Goal: Task Accomplishment & Management: Use online tool/utility

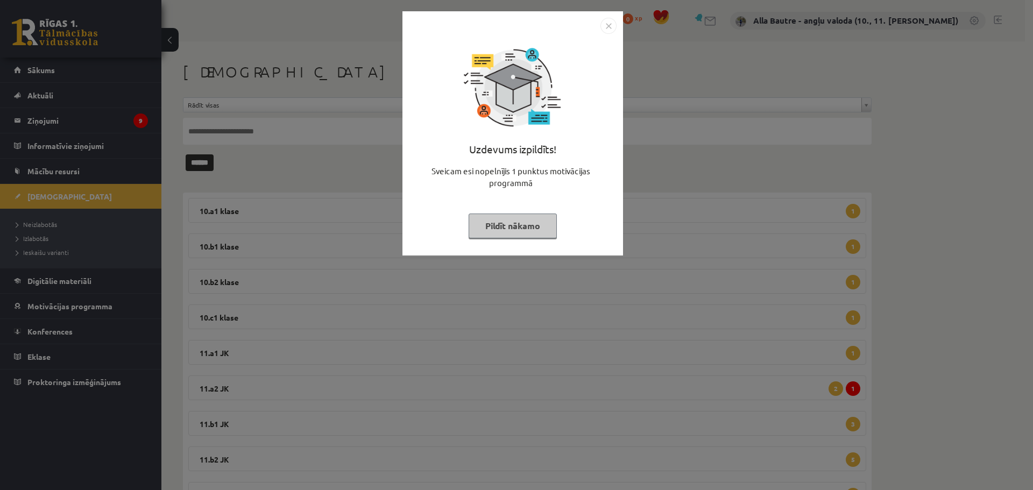
click at [604, 27] on img "Close" at bounding box center [608, 26] width 16 height 16
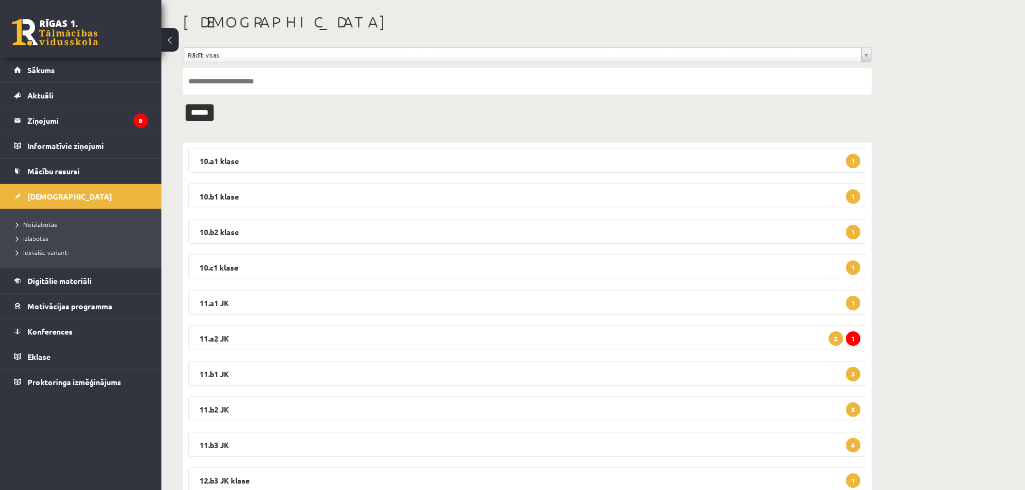
scroll to position [90, 0]
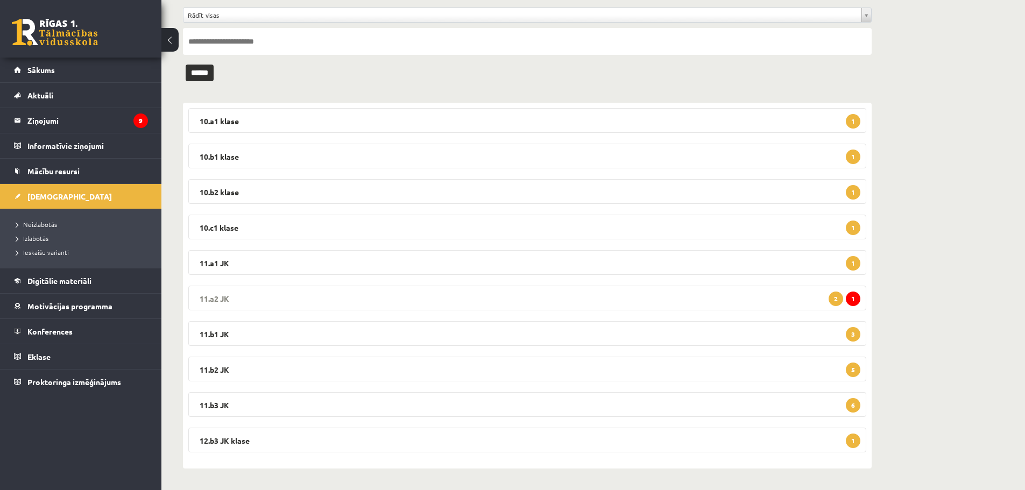
click at [217, 293] on legend "11.a2 JK 1 2" at bounding box center [527, 298] width 678 height 25
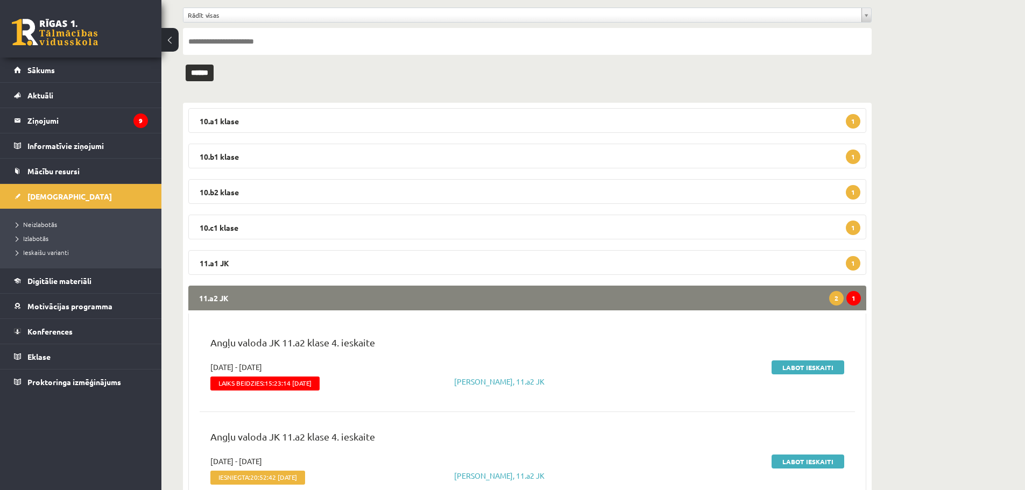
click at [218, 292] on legend "11.a2 JK 1 2" at bounding box center [527, 298] width 678 height 25
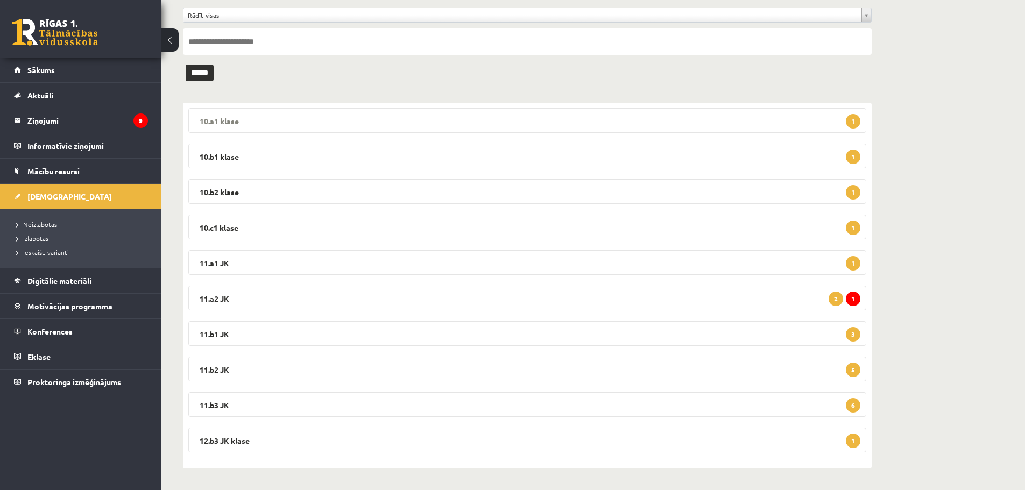
click at [221, 119] on legend "10.a1 klase 1" at bounding box center [527, 120] width 678 height 25
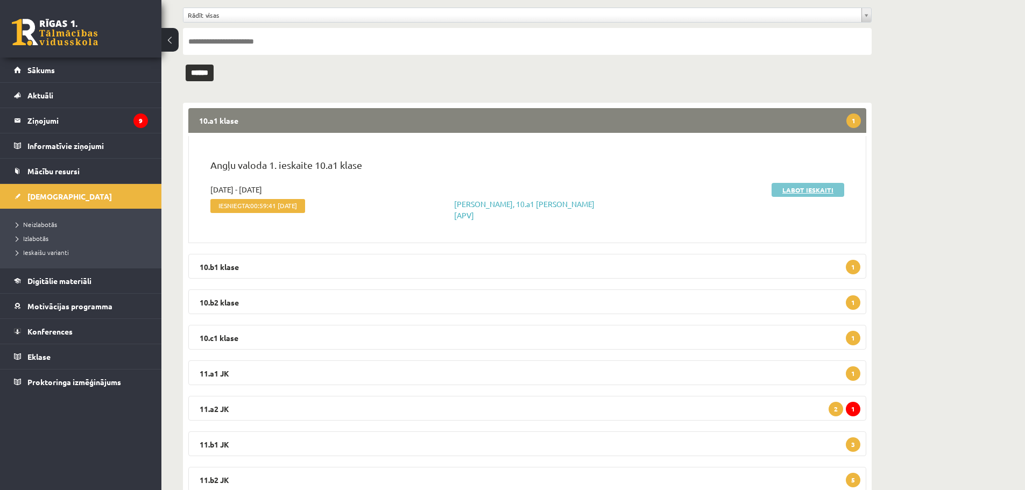
click at [807, 189] on link "Labot ieskaiti" at bounding box center [807, 190] width 73 height 14
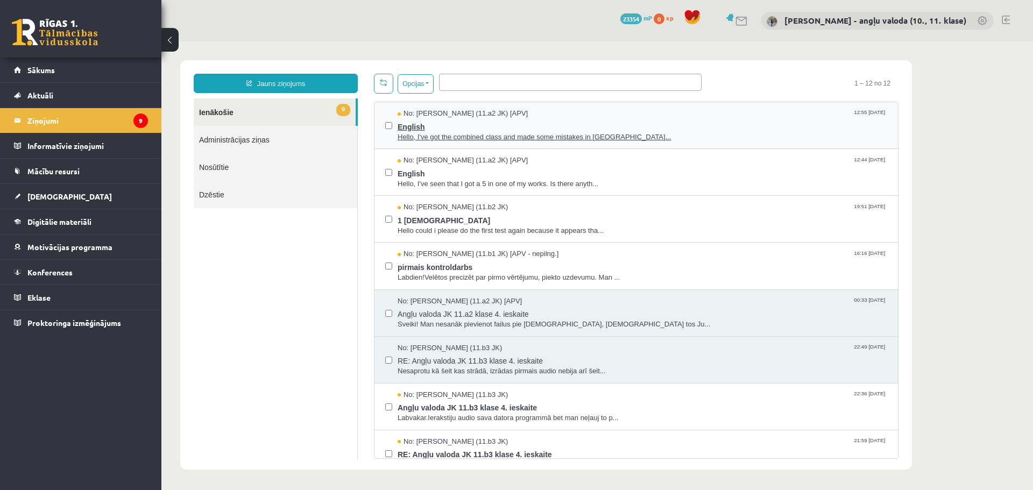
click at [459, 132] on span "Hello, I've got the combined class and made some mistakes in Englis..." at bounding box center [643, 137] width 490 height 10
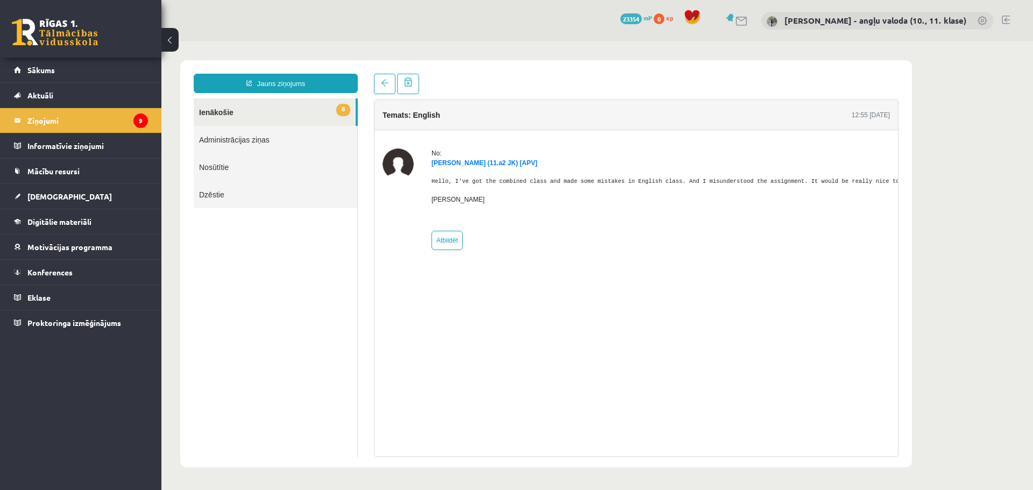
click at [231, 110] on link "8 Ienākošie" at bounding box center [275, 111] width 162 height 27
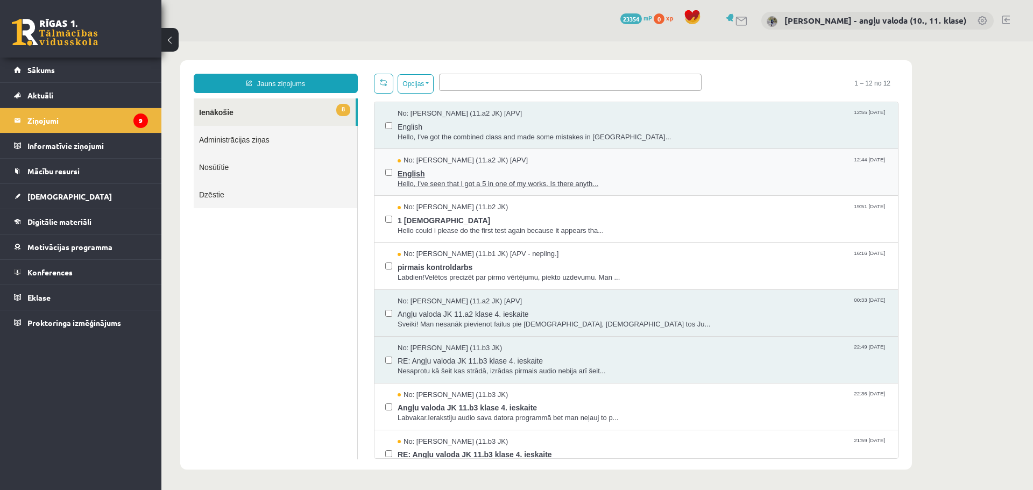
click at [484, 181] on span "Hello, I've seen that I got a 5 in one of my works. Is there anyth..." at bounding box center [643, 184] width 490 height 10
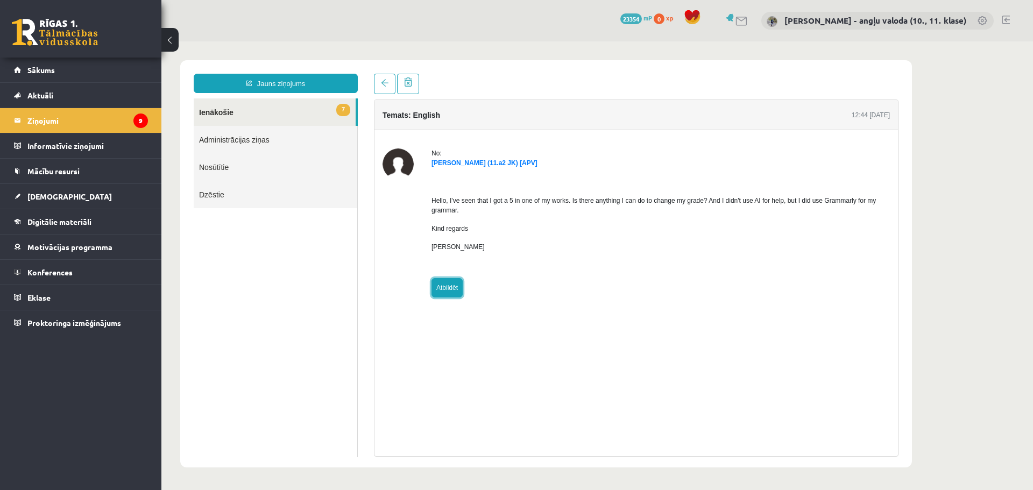
click at [444, 291] on link "Atbildēt" at bounding box center [446, 287] width 31 height 19
type input "**********"
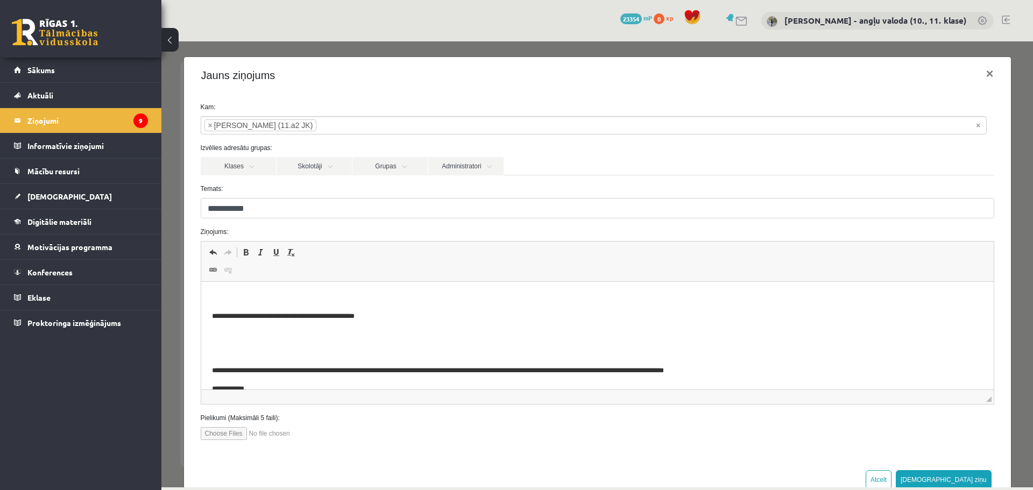
click at [229, 292] on html "**********" at bounding box center [597, 352] width 792 height 141
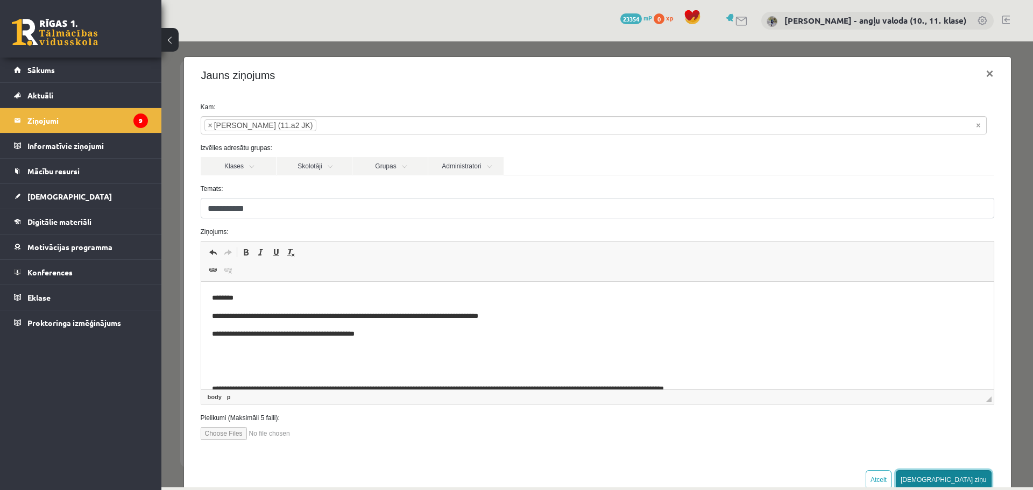
click at [959, 480] on button "Sūtīt ziņu" at bounding box center [944, 479] width 96 height 19
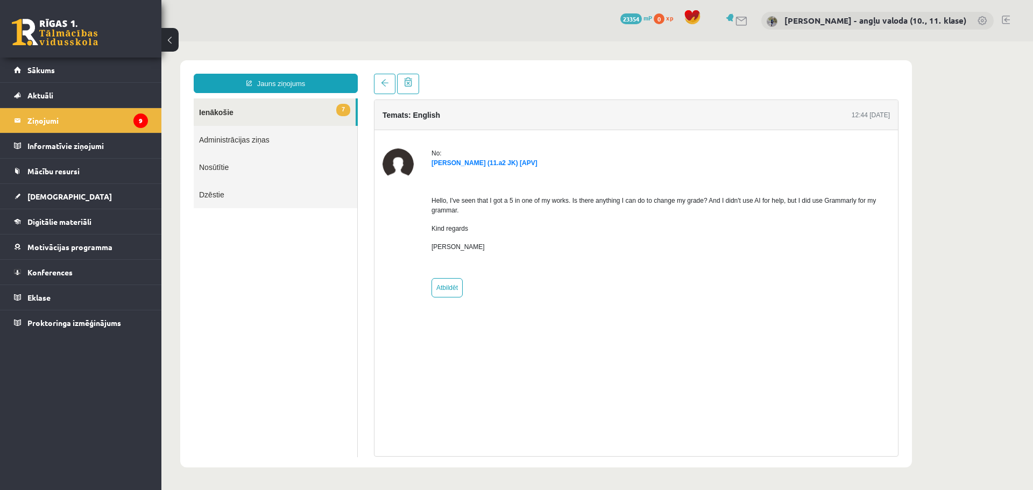
click at [215, 112] on link "7 Ienākošie" at bounding box center [275, 111] width 162 height 27
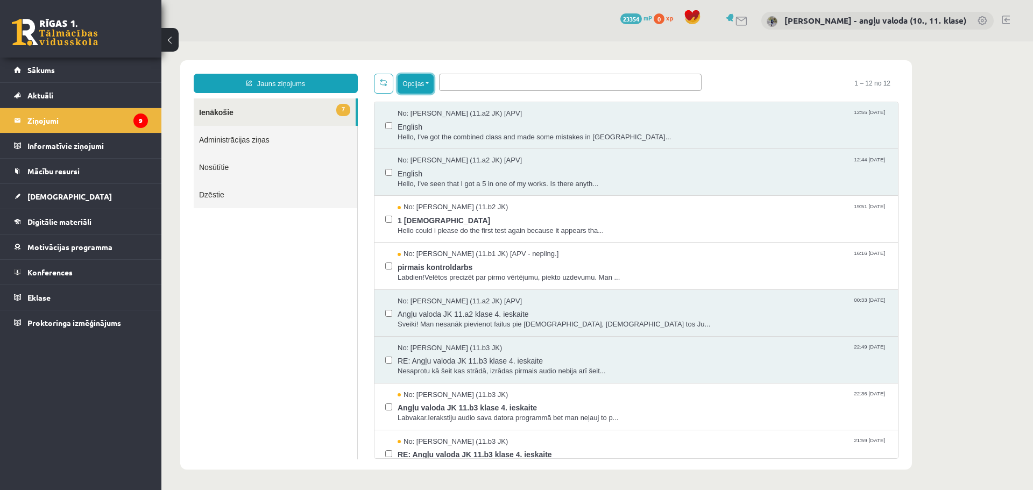
click at [426, 83] on button "Opcijas" at bounding box center [416, 83] width 36 height 19
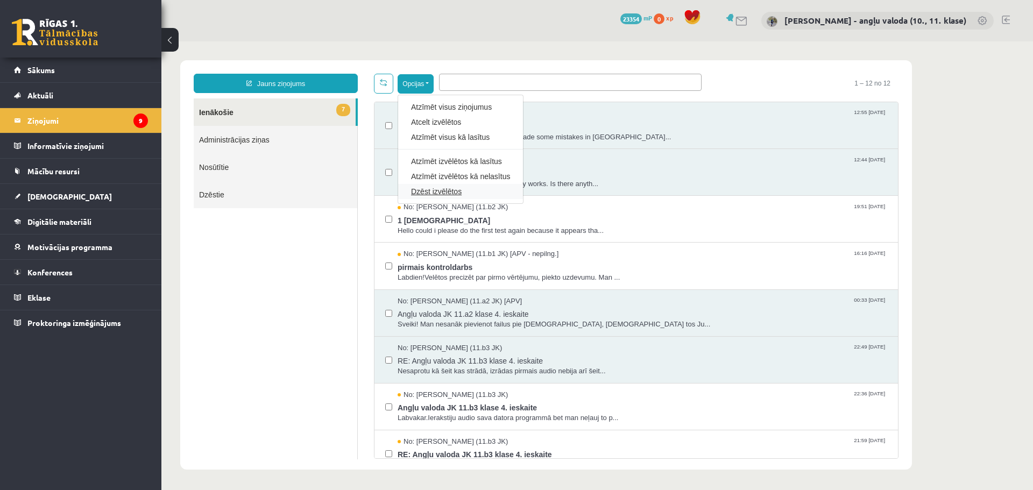
click at [423, 188] on link "Dzēst izvēlētos" at bounding box center [460, 191] width 99 height 11
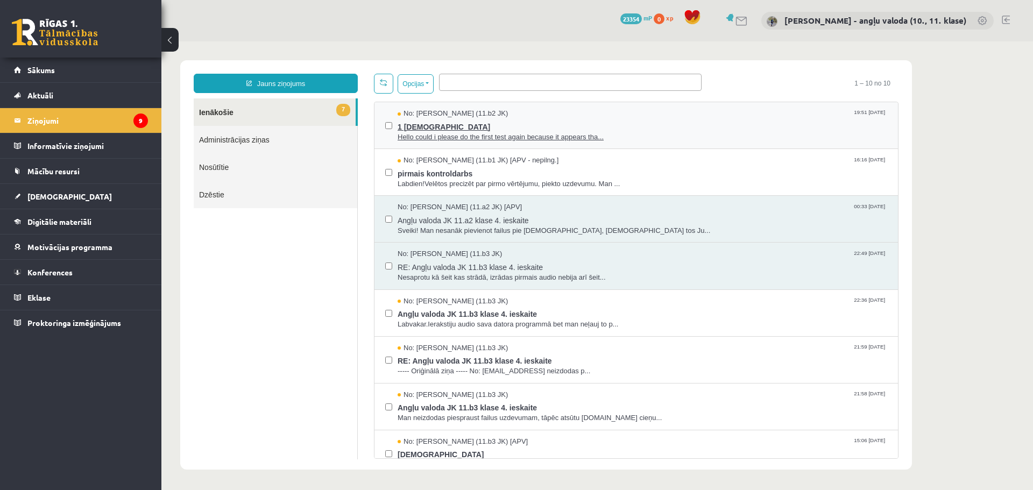
click at [473, 136] on span "Hello could i please do the first test again because it appears tha..." at bounding box center [643, 137] width 490 height 10
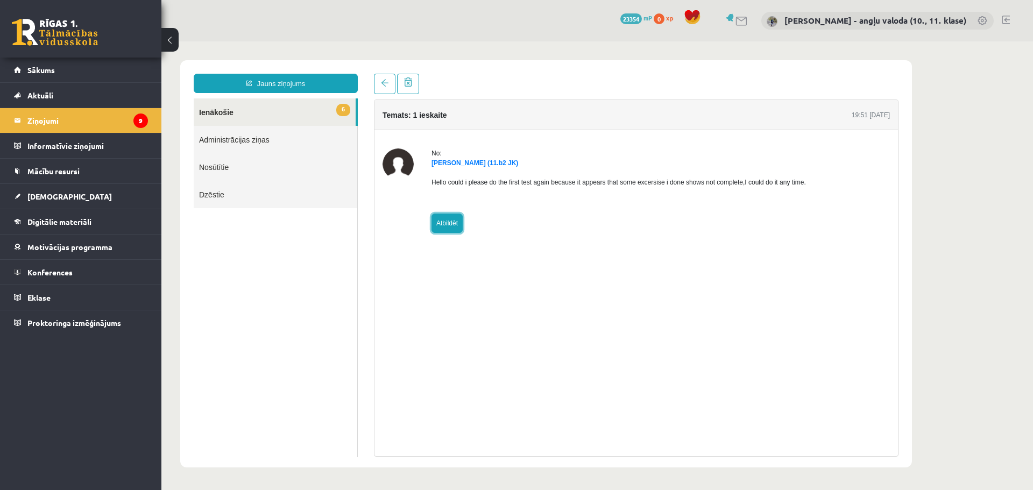
click at [449, 224] on link "Atbildēt" at bounding box center [446, 223] width 31 height 19
type input "**********"
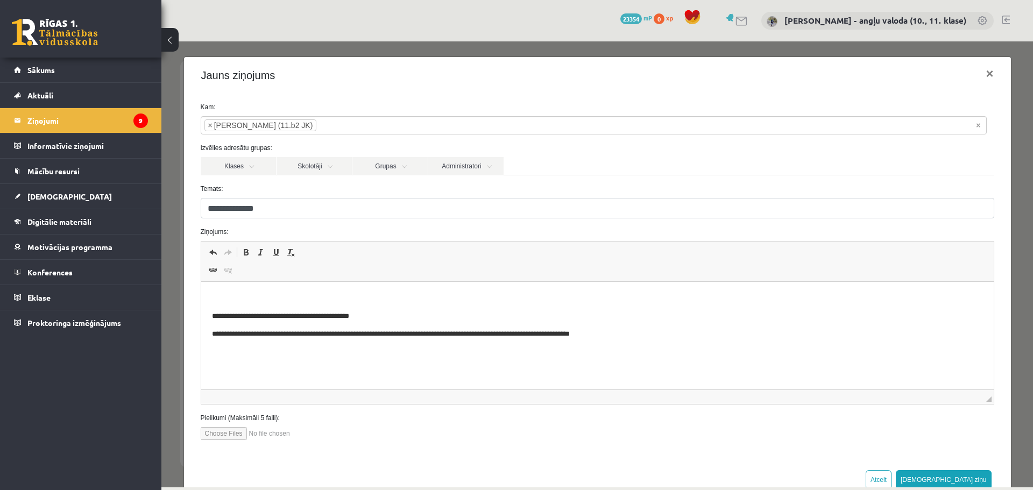
click at [254, 295] on p "Bagātinātā teksta redaktors, wiswyg-editor-47433950975400-1759927216-545" at bounding box center [596, 298] width 771 height 11
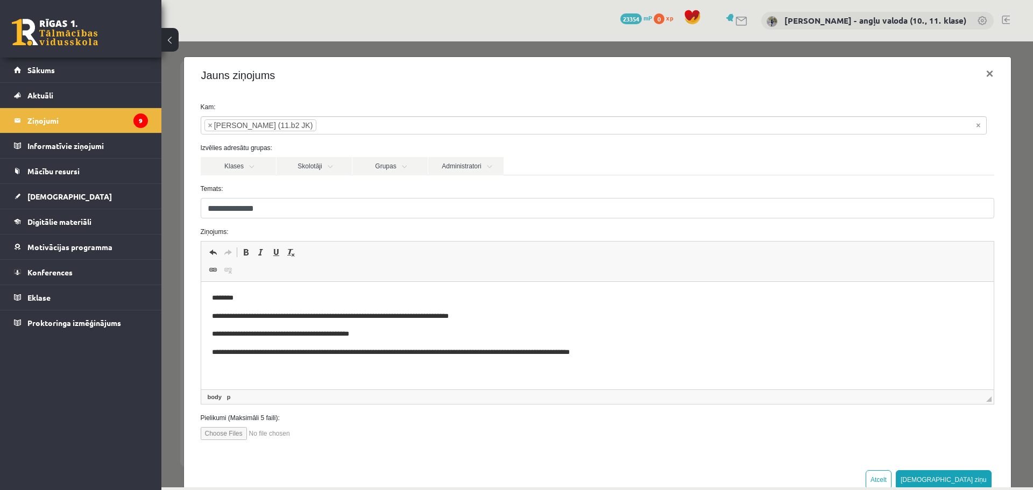
click at [213, 299] on p "********" at bounding box center [592, 298] width 763 height 11
click at [966, 479] on button "Sūtīt ziņu" at bounding box center [944, 479] width 96 height 19
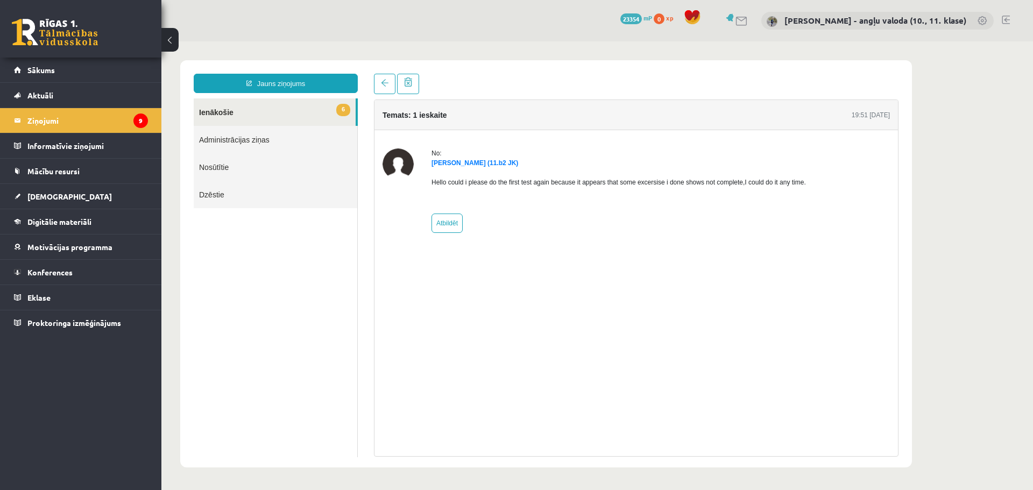
click at [215, 110] on link "6 Ienākošie" at bounding box center [275, 111] width 162 height 27
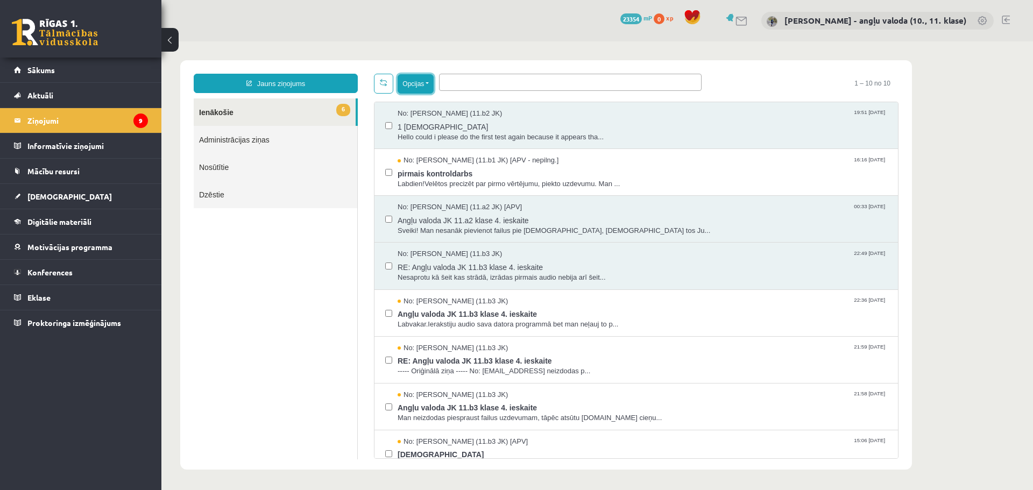
click at [426, 81] on button "Opcijas" at bounding box center [416, 83] width 36 height 19
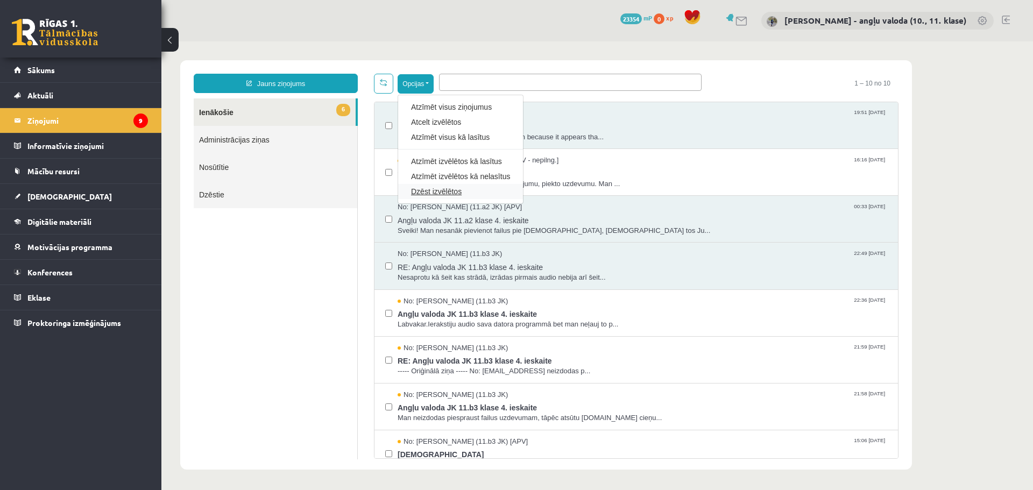
click at [433, 192] on link "Dzēst izvēlētos" at bounding box center [460, 191] width 99 height 11
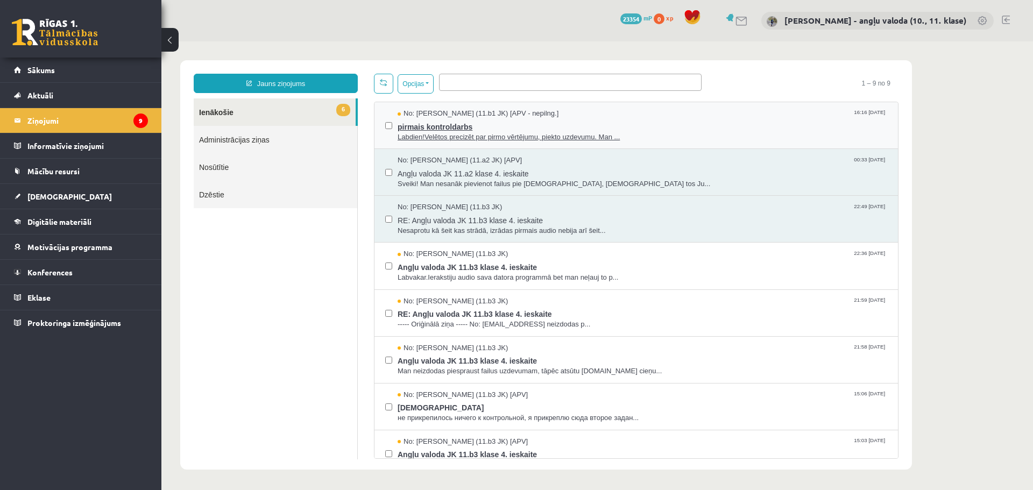
click at [521, 134] on span "Labdien!Velētos precizēt par pirmo vērtējumu, piekto uzdevumu. Man ..." at bounding box center [643, 137] width 490 height 10
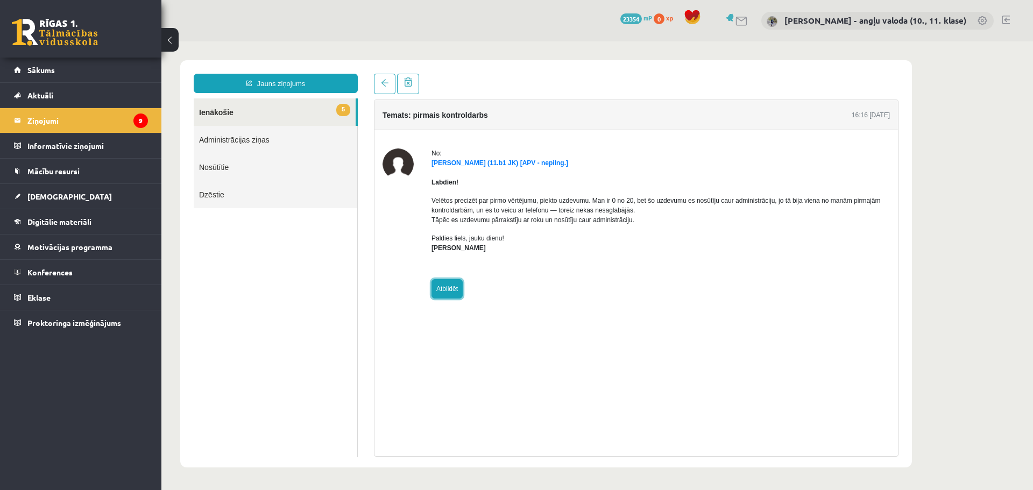
click at [442, 290] on link "Atbildēt" at bounding box center [446, 288] width 31 height 19
type input "**********"
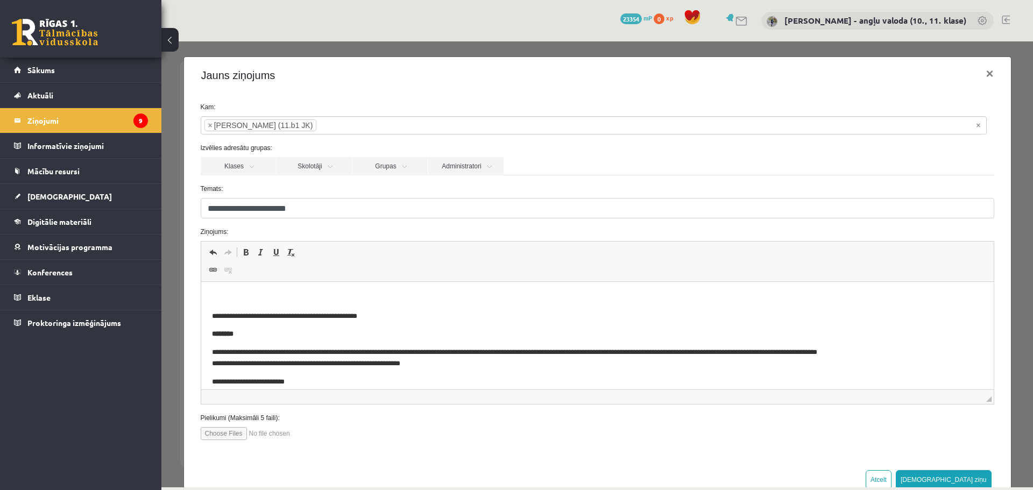
click at [221, 289] on html "**********" at bounding box center [597, 346] width 792 height 128
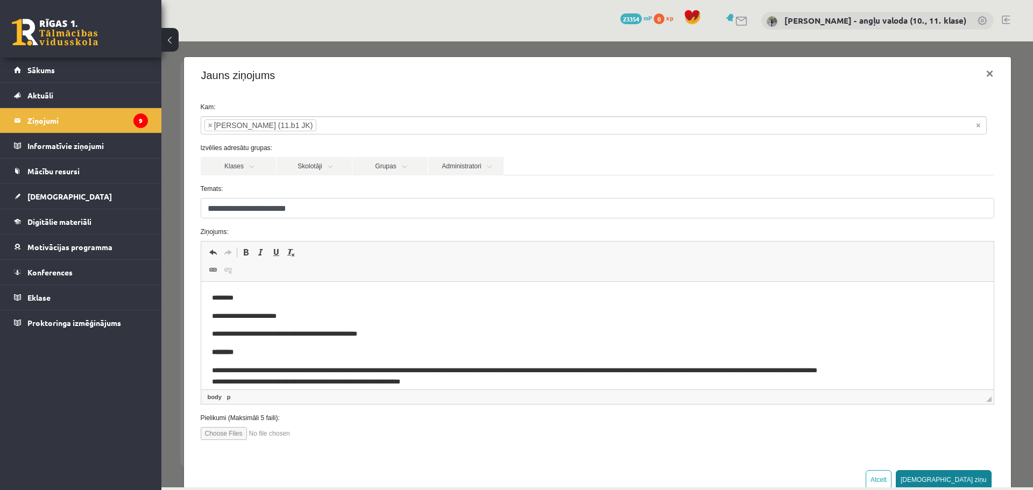
click at [973, 479] on button "[DEMOGRAPHIC_DATA] ziņu" at bounding box center [944, 479] width 96 height 19
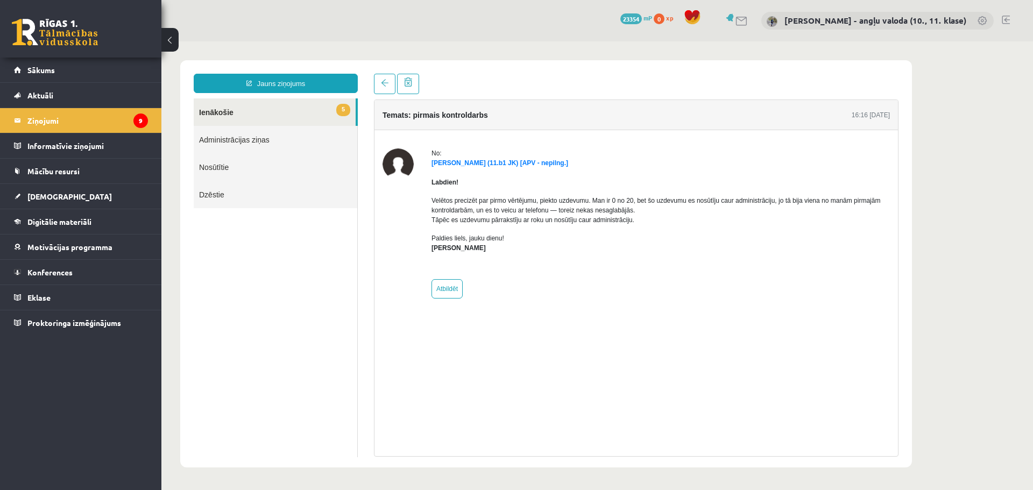
click at [219, 112] on link "5 Ienākošie" at bounding box center [275, 111] width 162 height 27
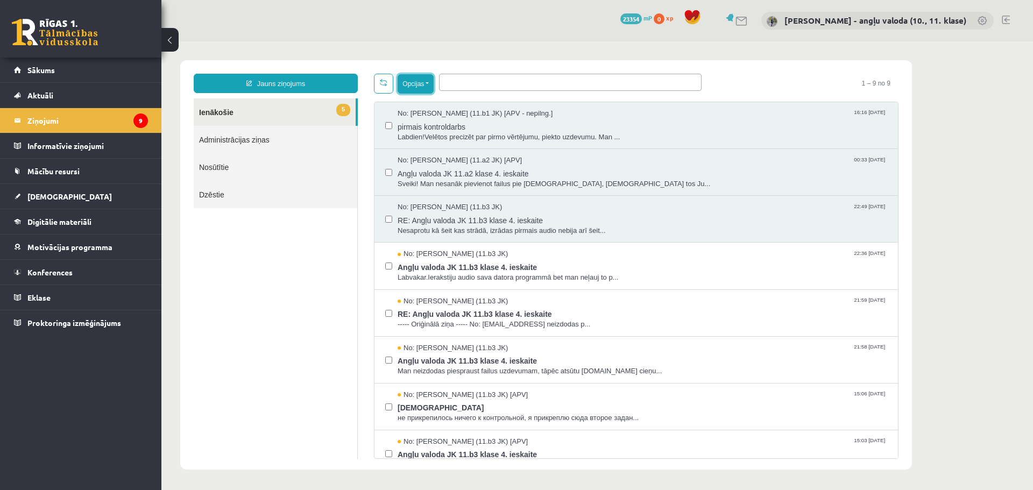
click at [428, 83] on button "Opcijas" at bounding box center [416, 83] width 36 height 19
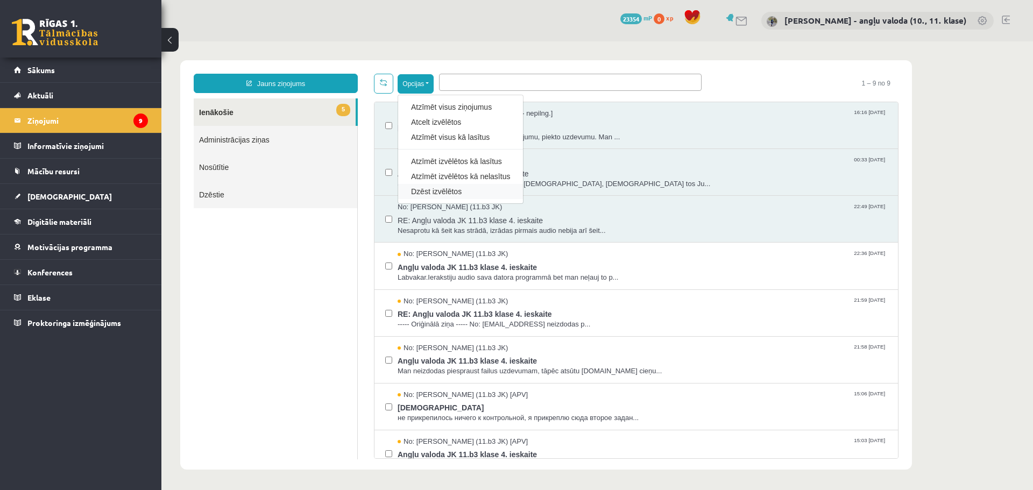
click at [430, 185] on div "Dzēst izvēlētos" at bounding box center [460, 191] width 125 height 15
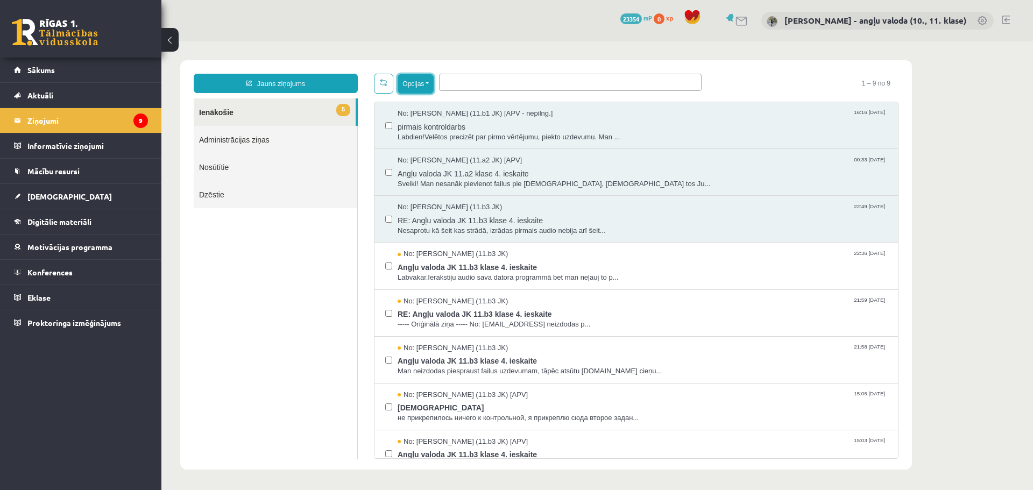
click at [428, 85] on button "Opcijas" at bounding box center [416, 83] width 36 height 19
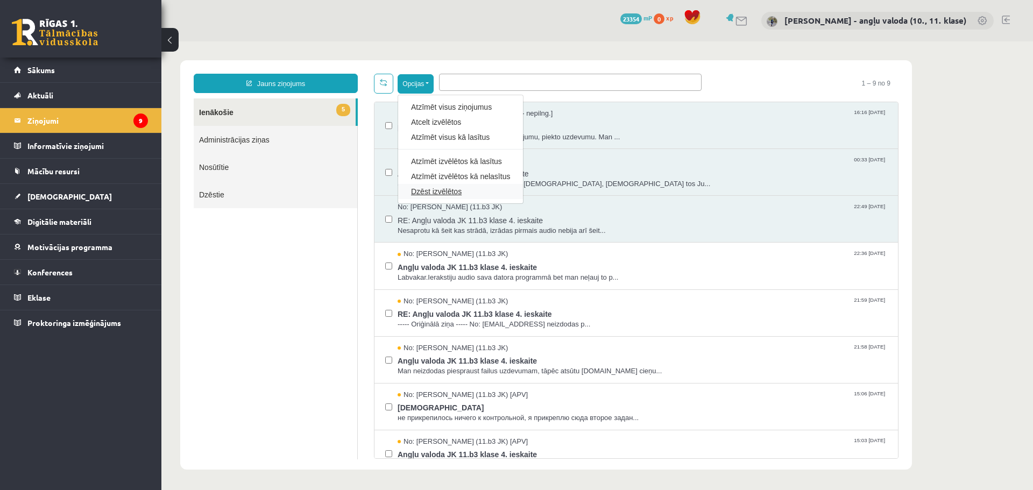
click at [414, 189] on link "Dzēst izvēlētos" at bounding box center [460, 191] width 99 height 11
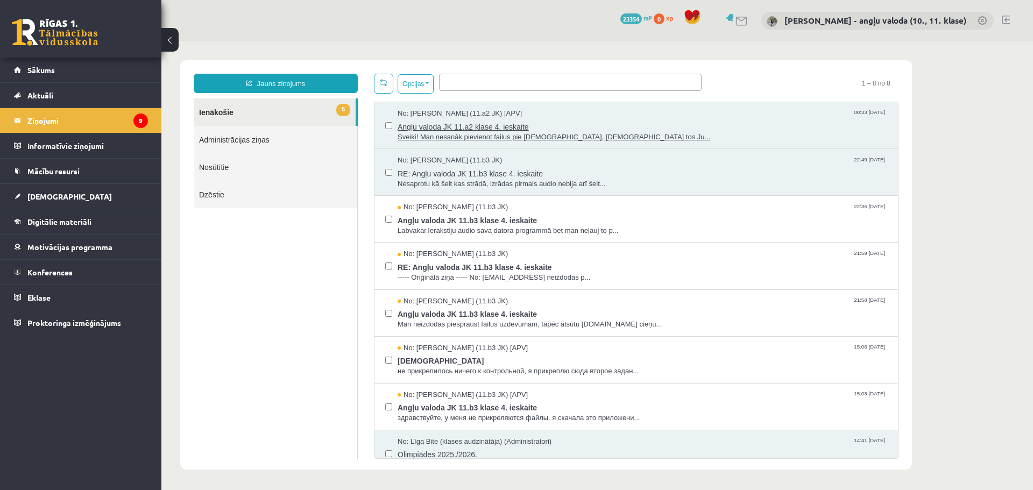
click at [466, 130] on span "Angļu valoda JK 11.a2 klase 4. ieskaite" at bounding box center [643, 125] width 490 height 13
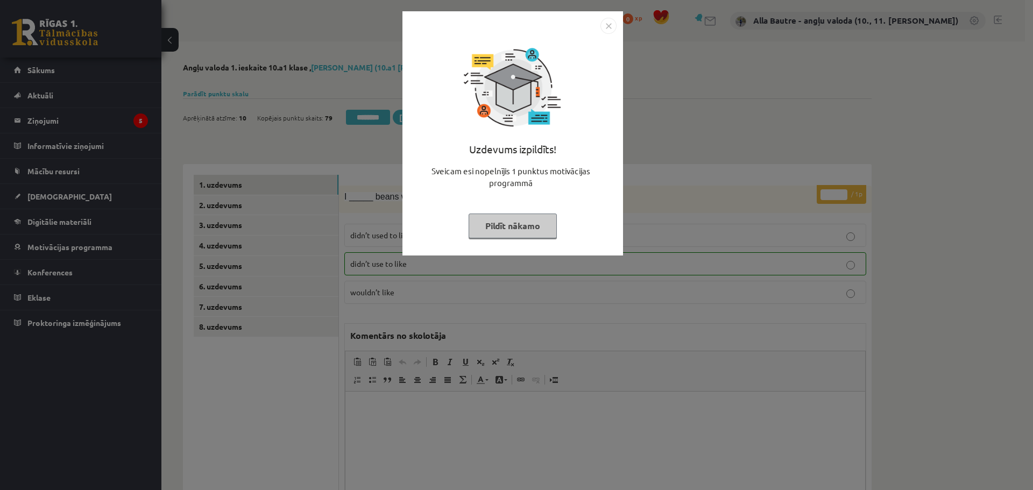
click at [613, 30] on img "Close" at bounding box center [608, 26] width 16 height 16
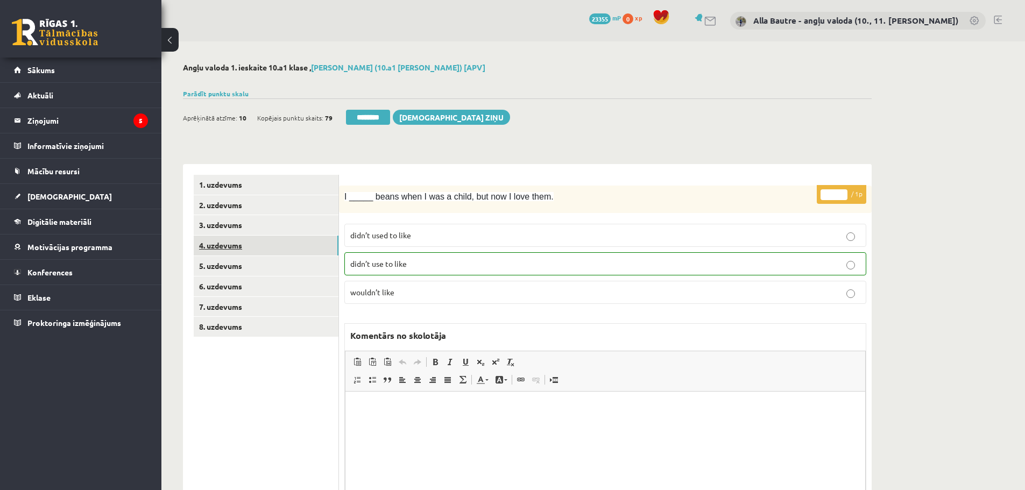
click at [218, 244] on link "4. uzdevums" at bounding box center [266, 246] width 145 height 20
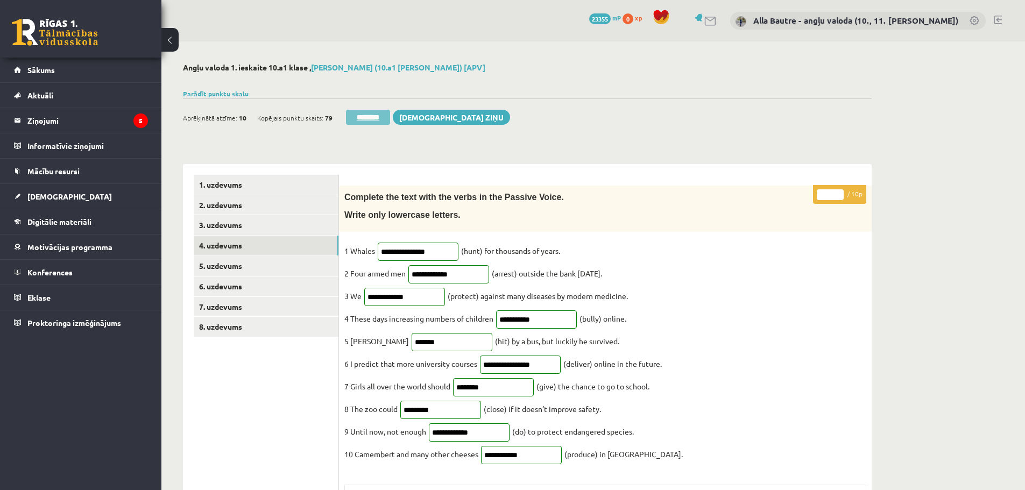
click at [367, 114] on input "********" at bounding box center [368, 117] width 44 height 15
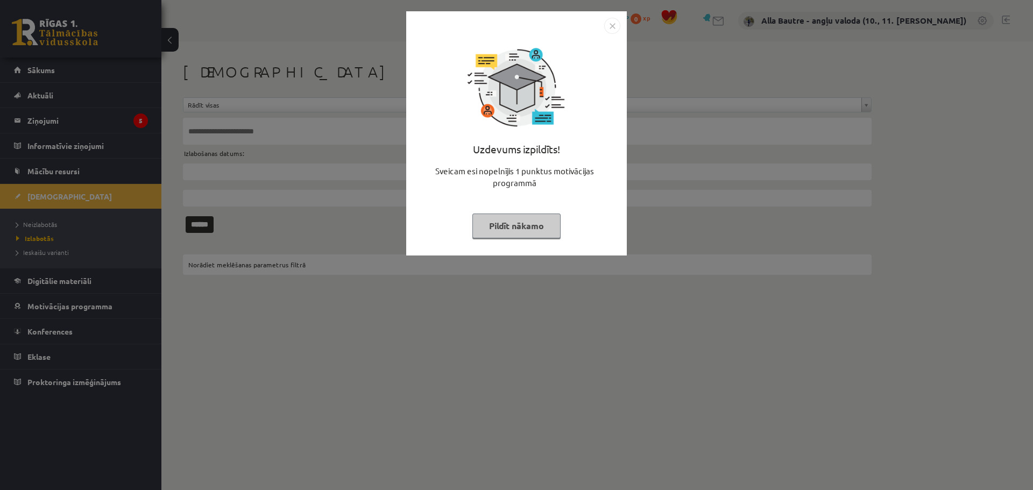
click at [616, 24] on img "Close" at bounding box center [612, 26] width 16 height 16
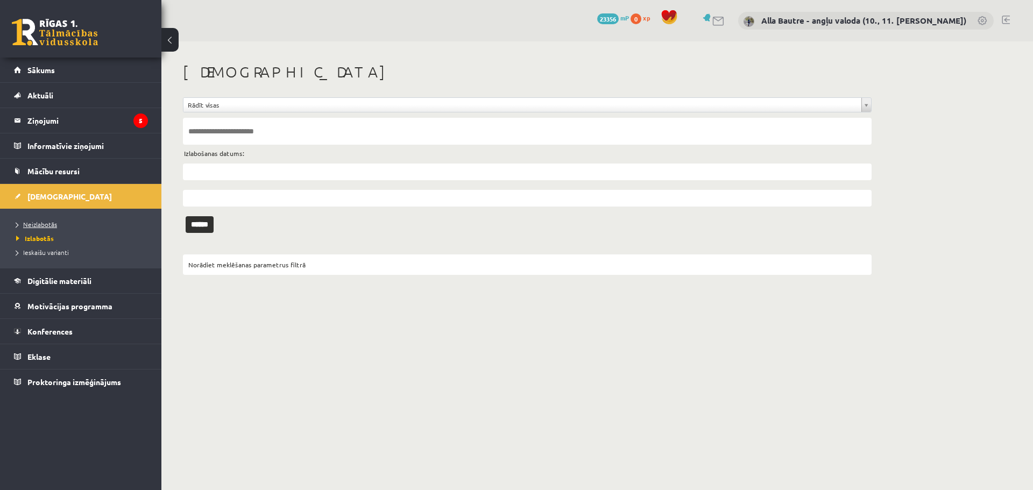
click at [41, 220] on link "Neizlabotās" at bounding box center [83, 224] width 134 height 10
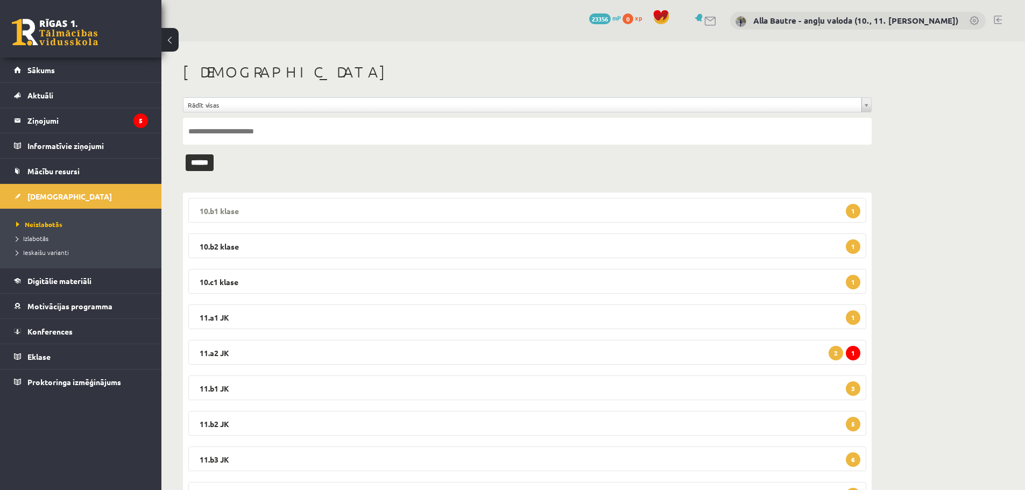
click at [219, 204] on legend "10.b1 klase 1" at bounding box center [527, 210] width 678 height 25
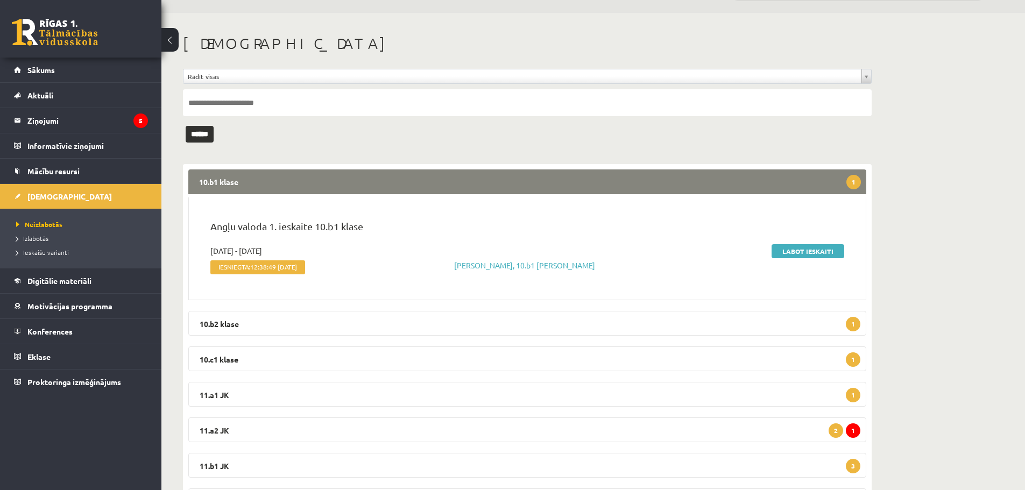
scroll to position [54, 0]
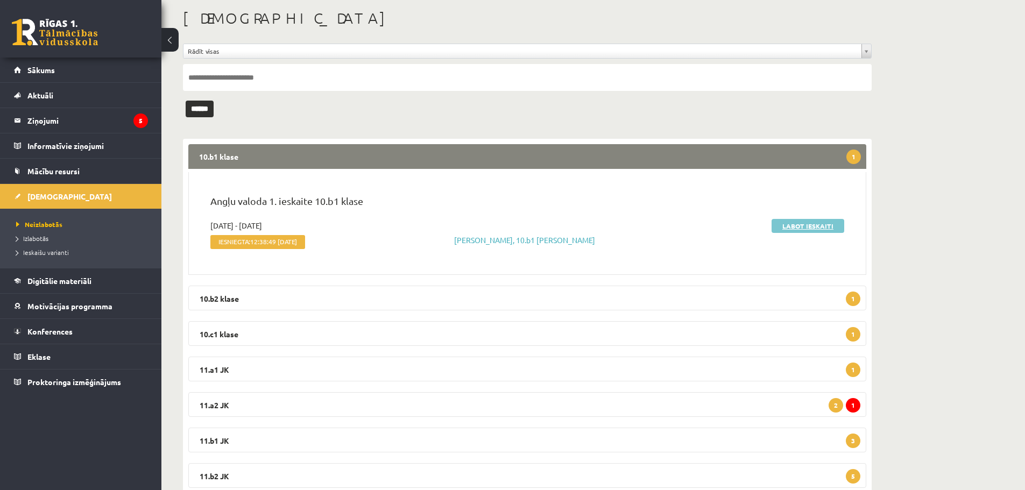
click at [776, 222] on link "Labot ieskaiti" at bounding box center [807, 226] width 73 height 14
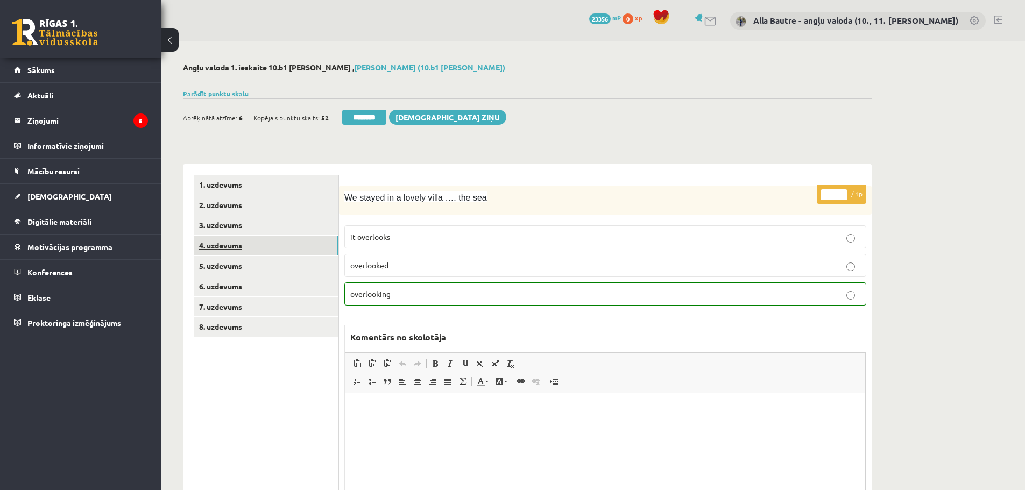
click at [210, 240] on link "4. uzdevums" at bounding box center [266, 246] width 145 height 20
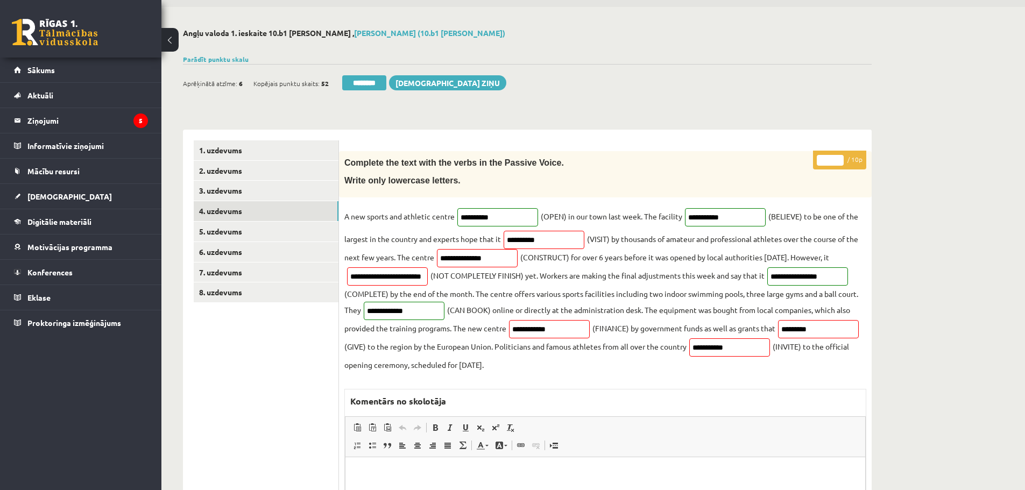
scroll to position [54, 0]
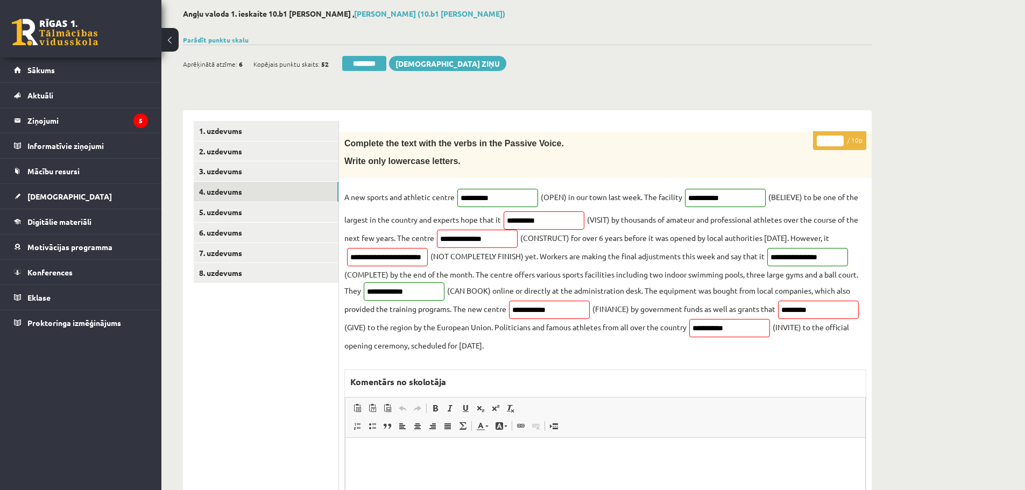
type input "*"
click at [840, 137] on input "*" at bounding box center [830, 141] width 27 height 11
click at [213, 229] on link "6. uzdevums" at bounding box center [266, 233] width 145 height 20
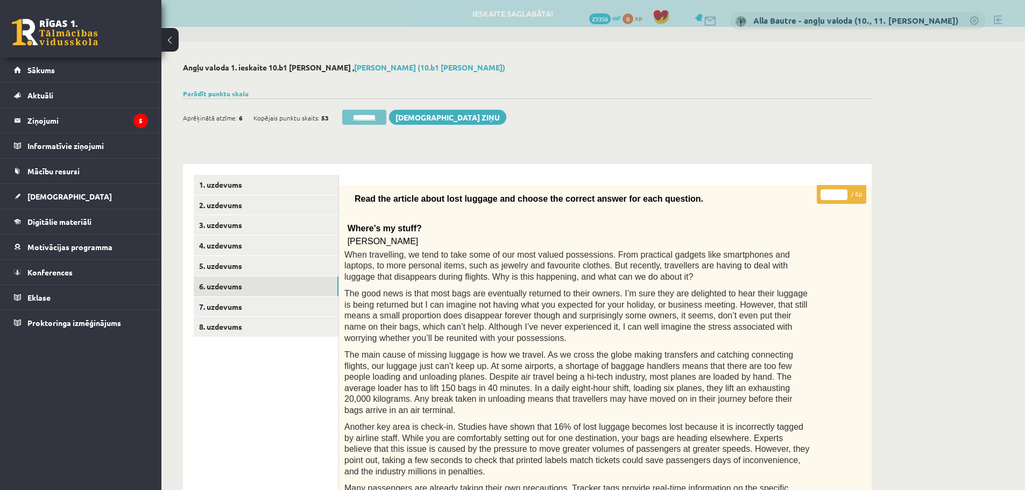
scroll to position [0, 0]
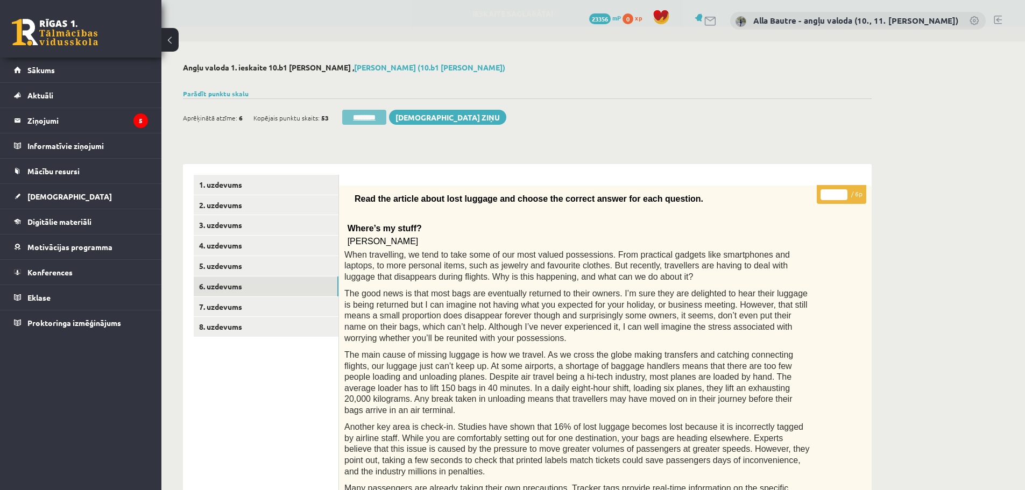
click at [361, 115] on input "********" at bounding box center [364, 117] width 44 height 15
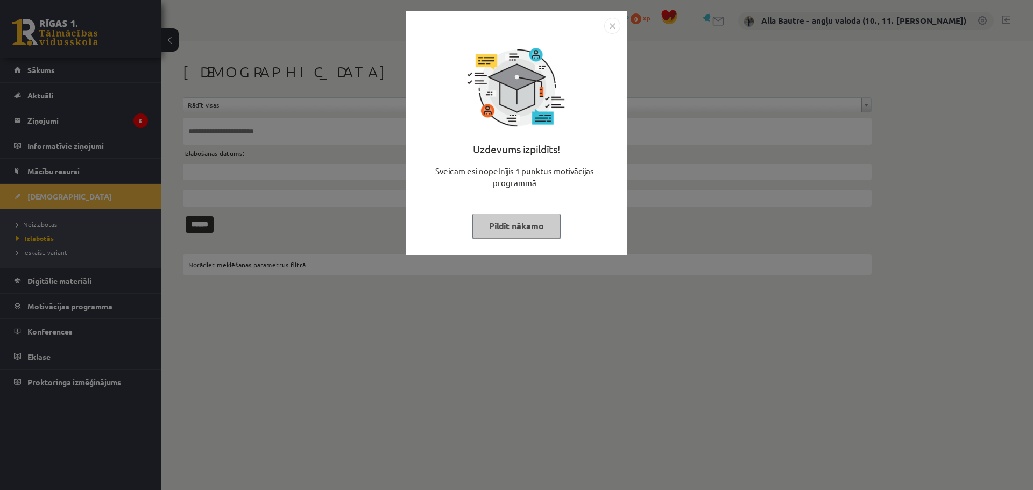
click at [612, 25] on img "Close" at bounding box center [612, 26] width 16 height 16
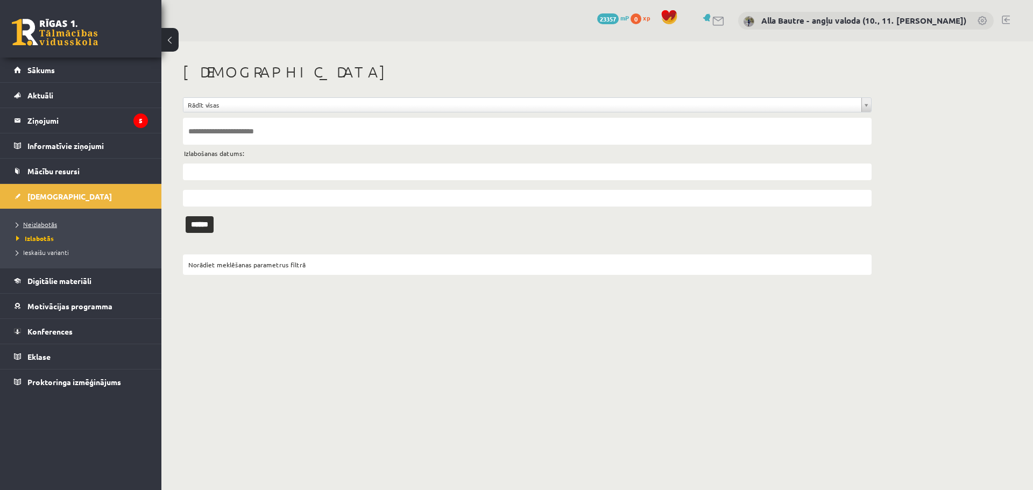
click at [44, 220] on link "Neizlabotās" at bounding box center [83, 224] width 134 height 10
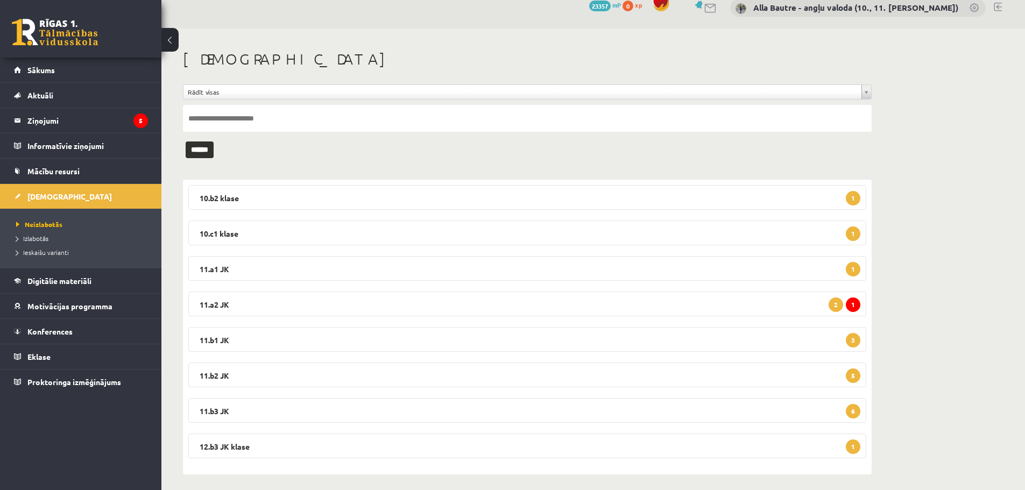
scroll to position [19, 0]
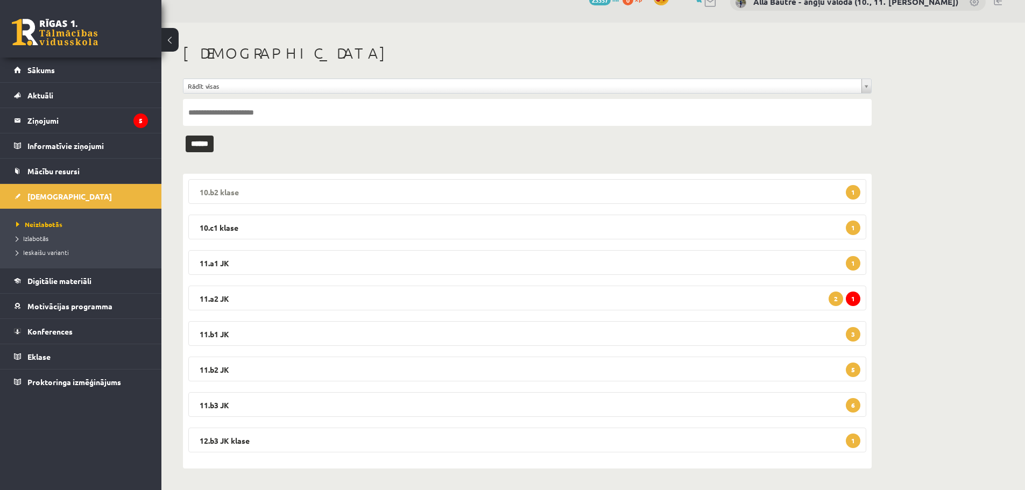
click at [223, 188] on legend "10.b2 klase 1" at bounding box center [527, 191] width 678 height 25
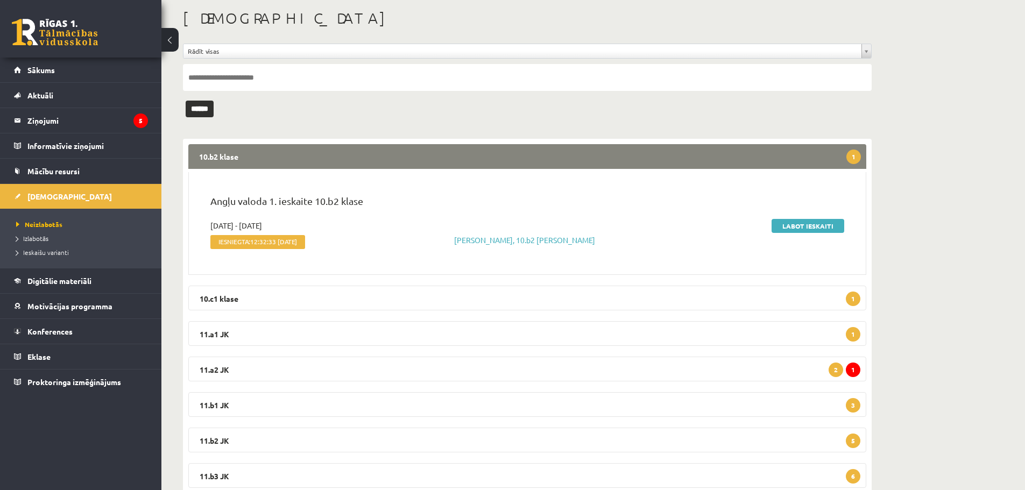
scroll to position [73, 0]
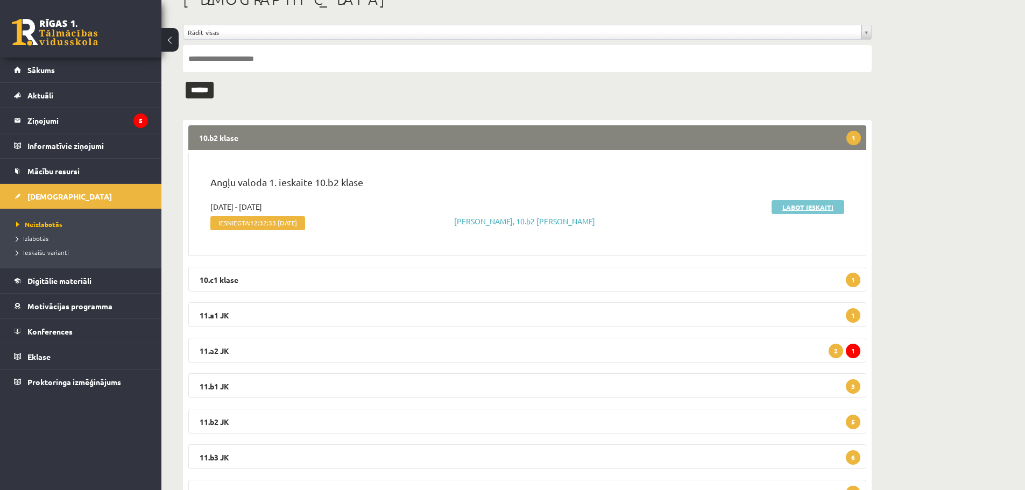
click at [797, 209] on link "Labot ieskaiti" at bounding box center [807, 207] width 73 height 14
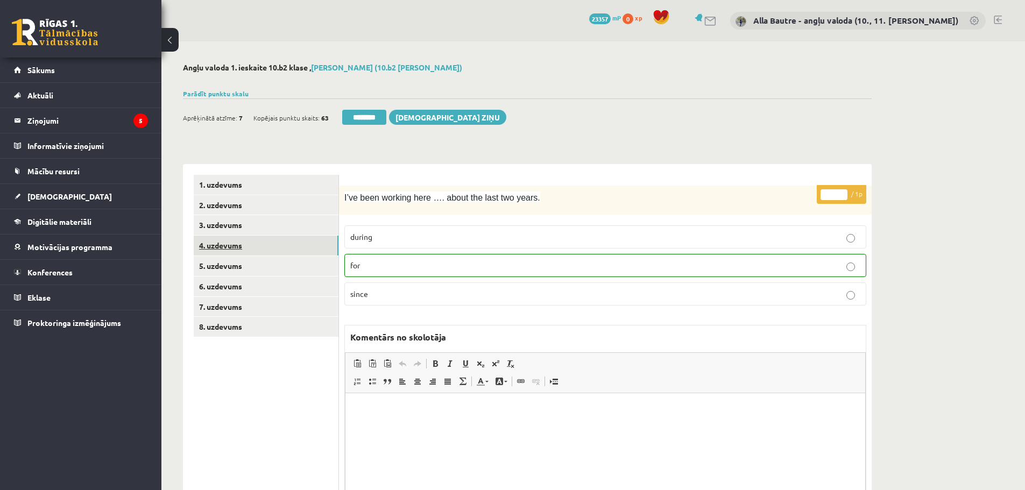
click at [226, 239] on link "4. uzdevums" at bounding box center [266, 246] width 145 height 20
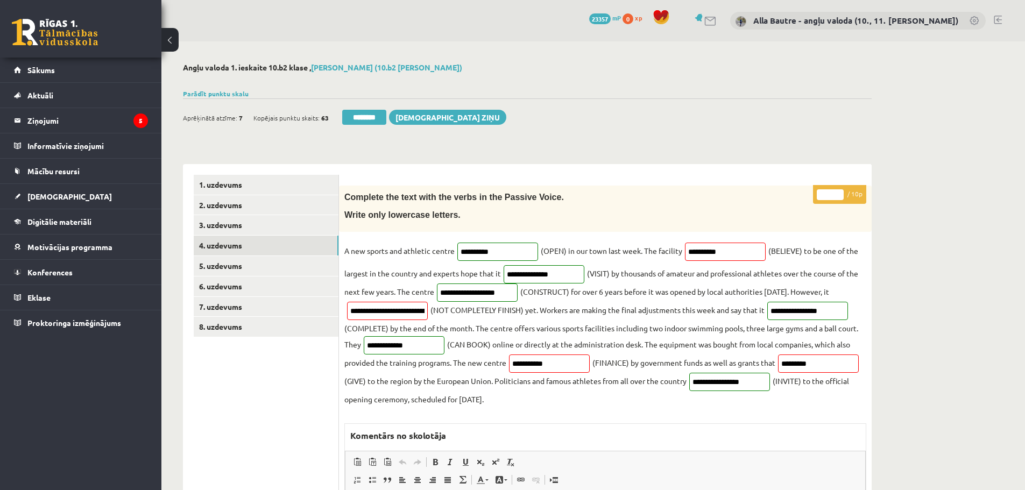
type input "*"
click at [839, 192] on input "*" at bounding box center [830, 194] width 27 height 11
click at [244, 264] on link "5. uzdevums" at bounding box center [266, 266] width 145 height 20
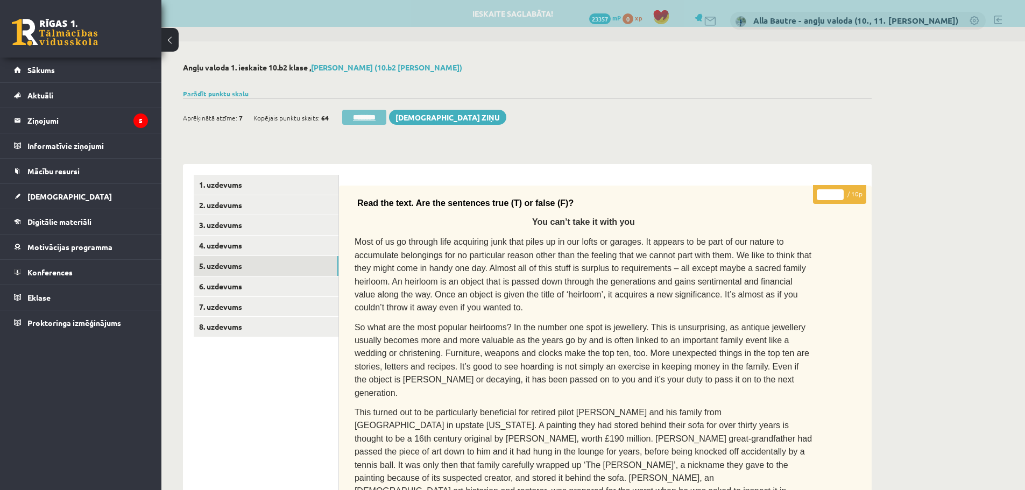
click at [381, 114] on input "********" at bounding box center [364, 117] width 44 height 15
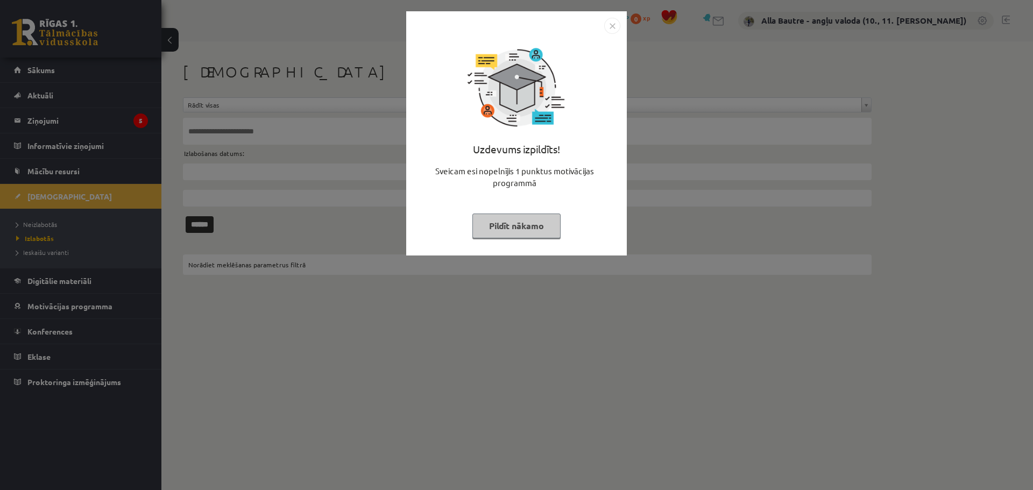
click at [614, 24] on img "Close" at bounding box center [612, 26] width 16 height 16
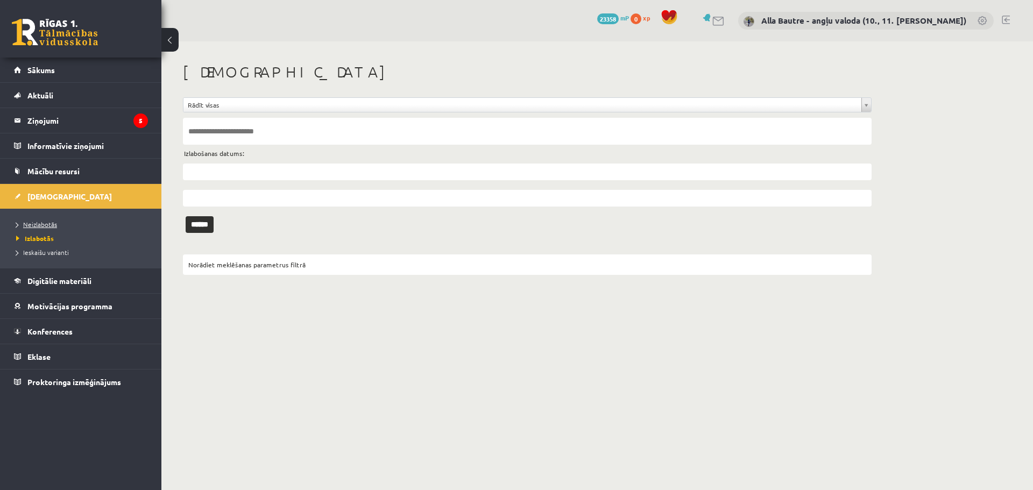
click at [49, 223] on span "Neizlabotās" at bounding box center [36, 224] width 41 height 9
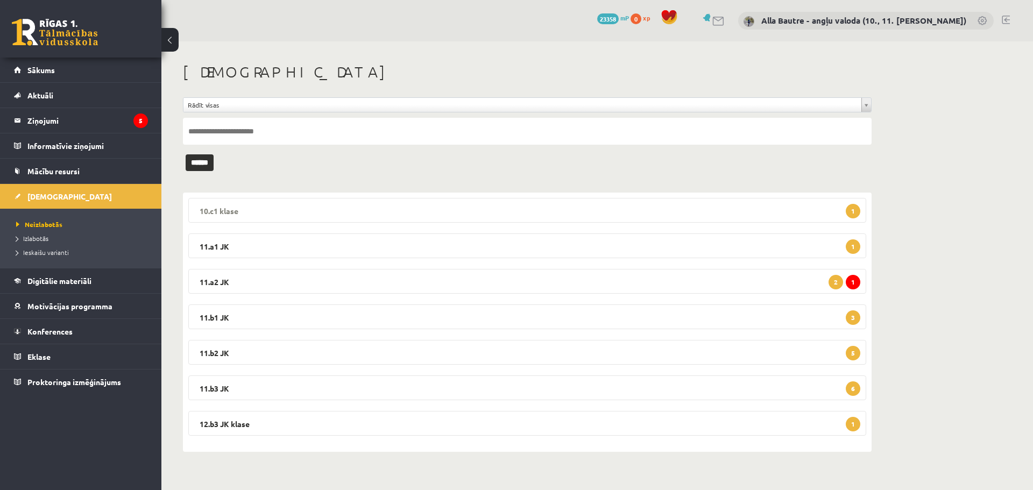
click at [218, 213] on legend "10.c1 klase 1" at bounding box center [527, 210] width 678 height 25
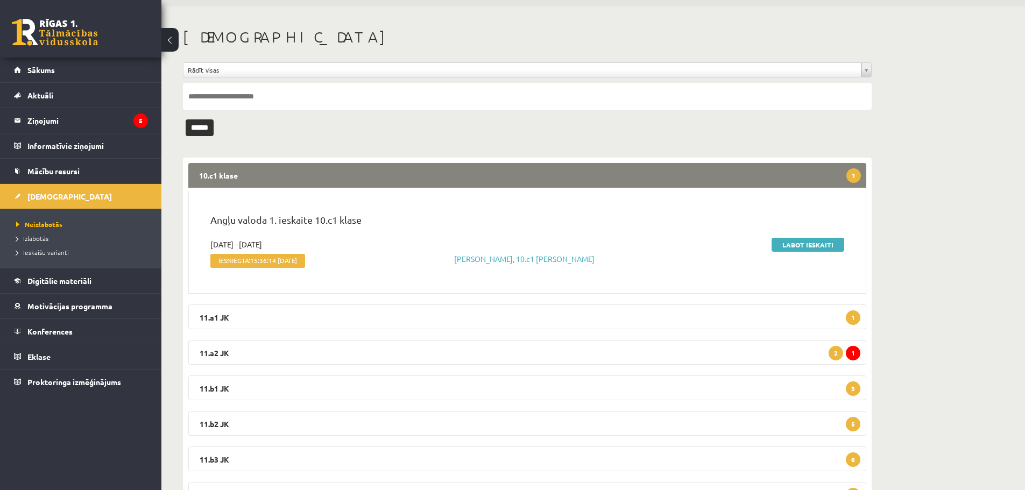
scroll to position [54, 0]
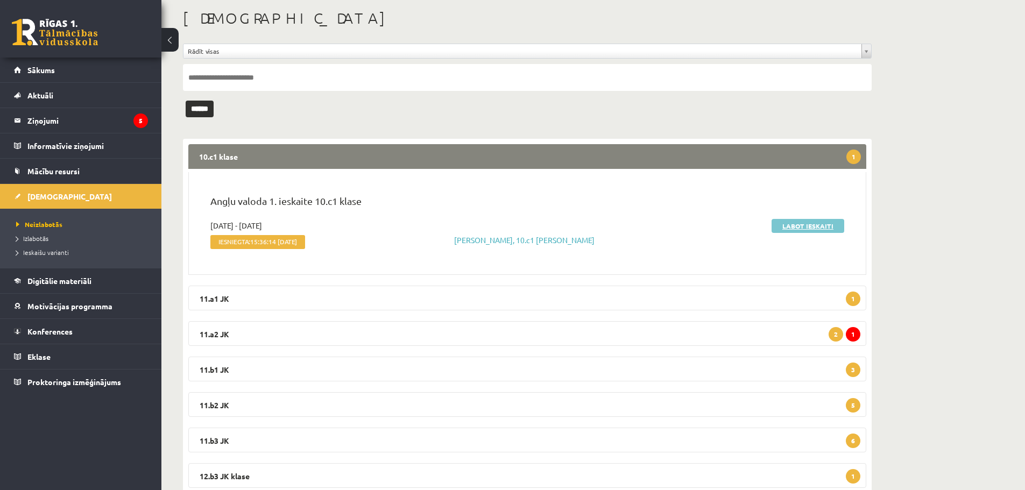
click at [808, 227] on link "Labot ieskaiti" at bounding box center [807, 226] width 73 height 14
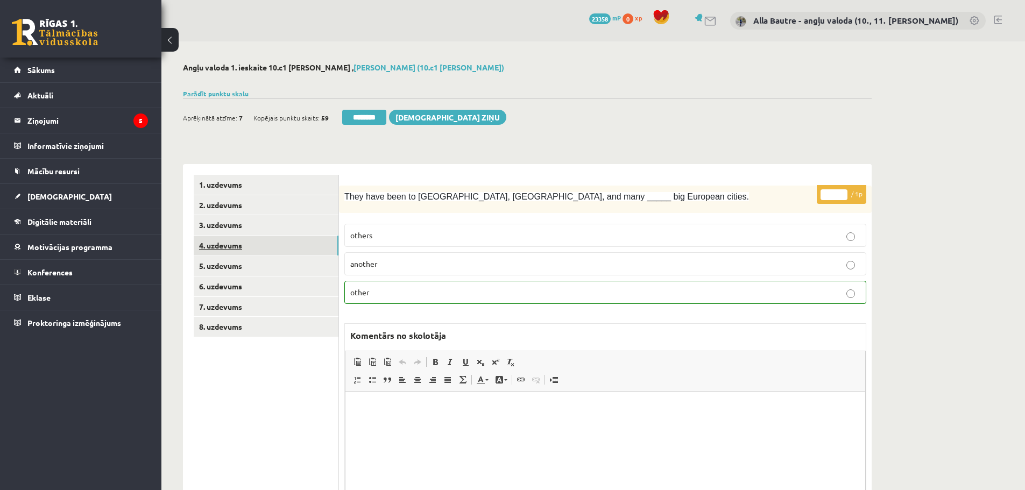
click at [221, 246] on link "4. uzdevums" at bounding box center [266, 246] width 145 height 20
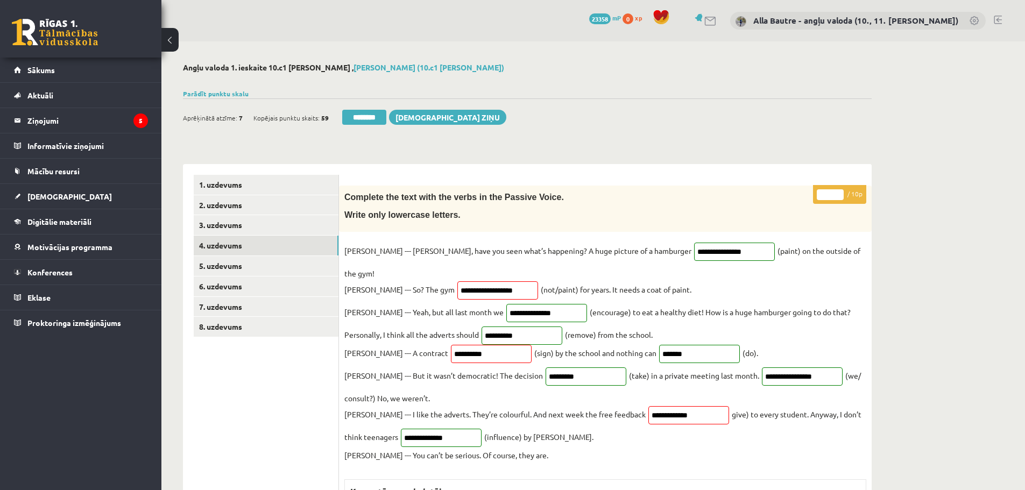
click at [840, 193] on input "*" at bounding box center [830, 194] width 27 height 11
type input "**"
click at [840, 193] on input "**" at bounding box center [830, 194] width 27 height 11
click at [228, 264] on link "5. uzdevums" at bounding box center [266, 266] width 145 height 20
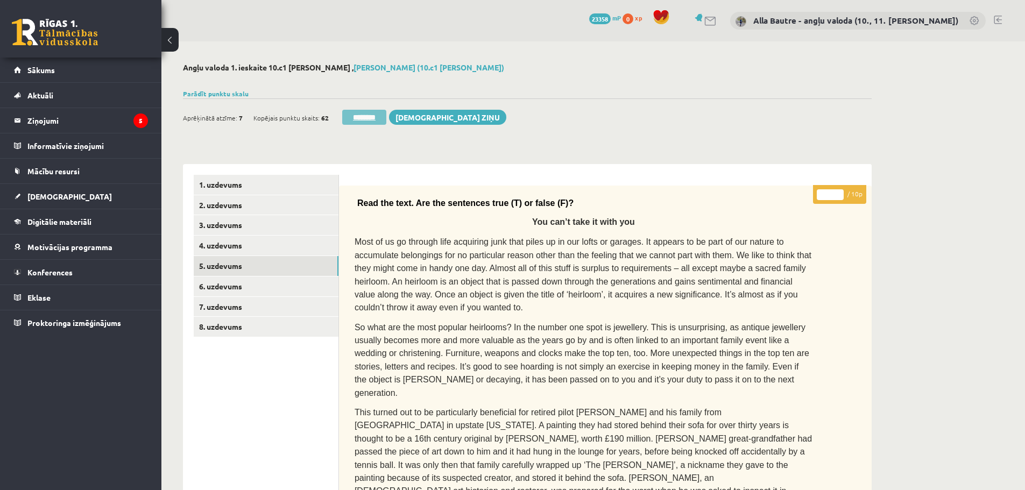
click at [372, 116] on input "********" at bounding box center [364, 117] width 44 height 15
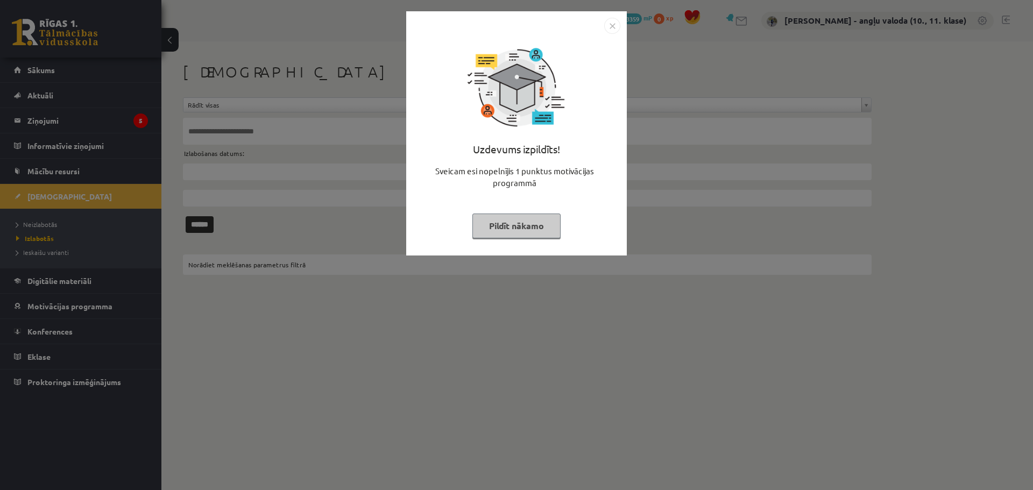
click at [615, 26] on img "Close" at bounding box center [612, 26] width 16 height 16
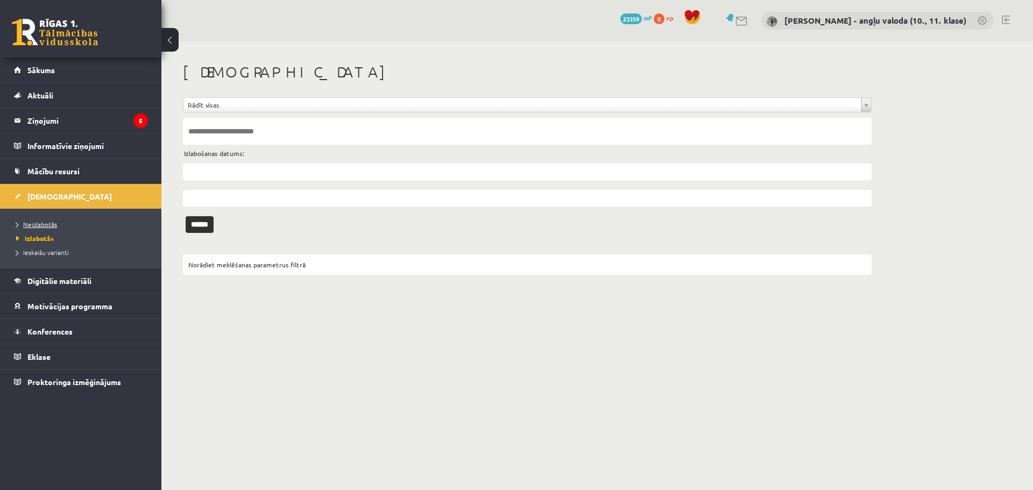
click at [47, 222] on span "Neizlabotās" at bounding box center [36, 224] width 41 height 9
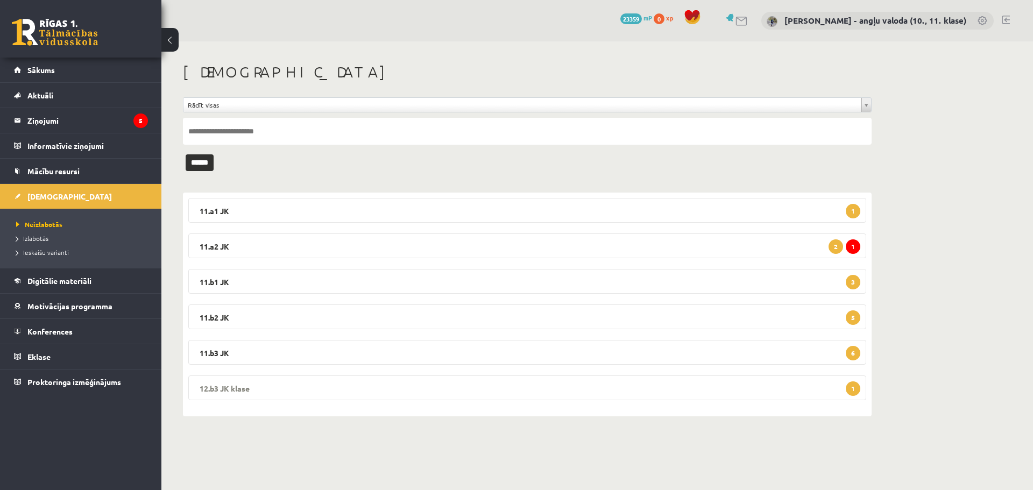
click at [218, 384] on legend "12.b3 JK klase 1" at bounding box center [527, 388] width 678 height 25
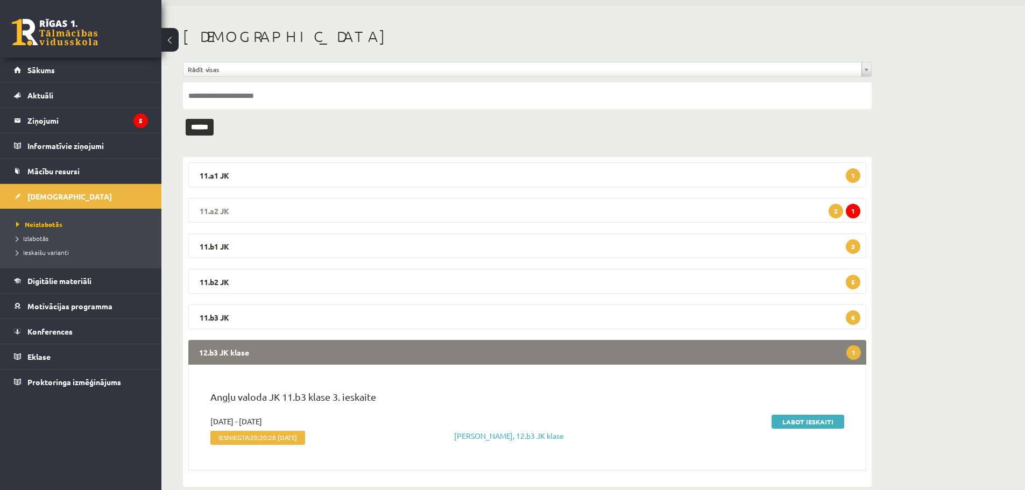
scroll to position [54, 0]
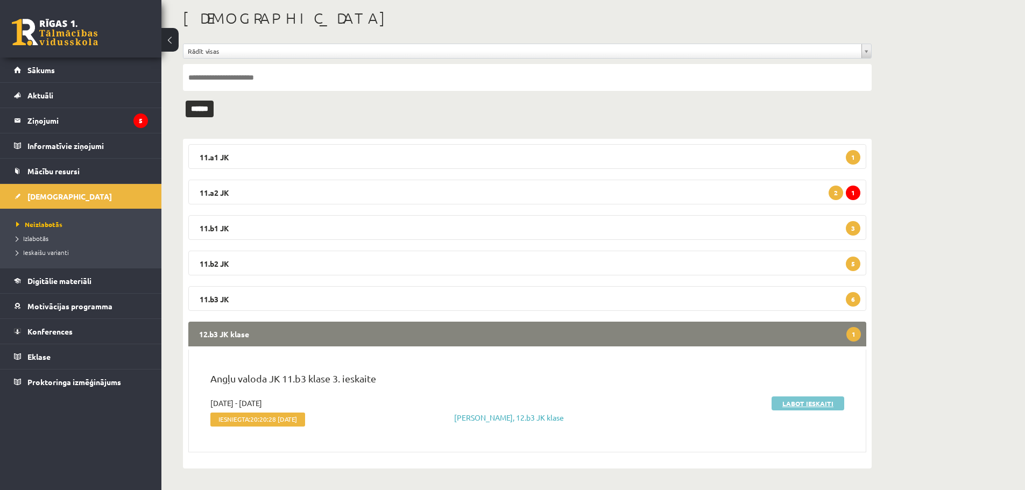
click at [810, 402] on link "Labot ieskaiti" at bounding box center [807, 403] width 73 height 14
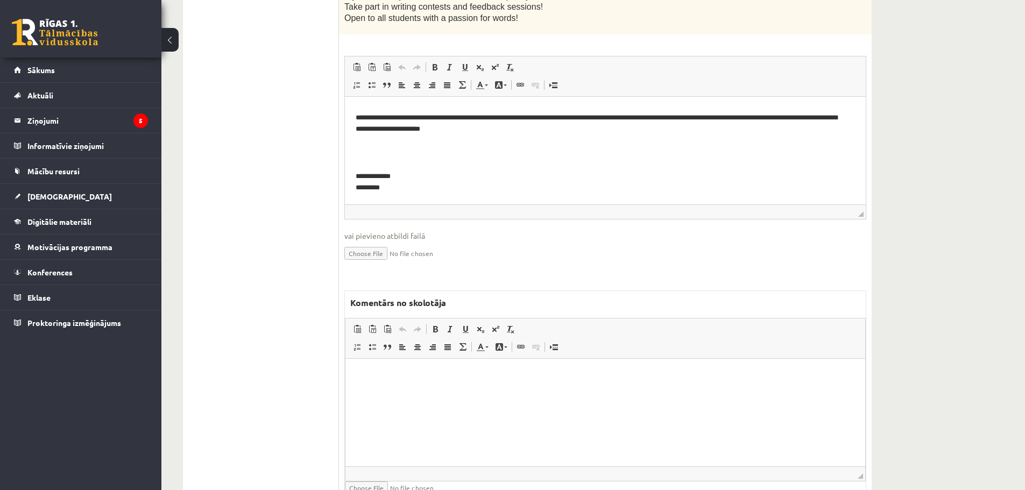
scroll to position [377, 0]
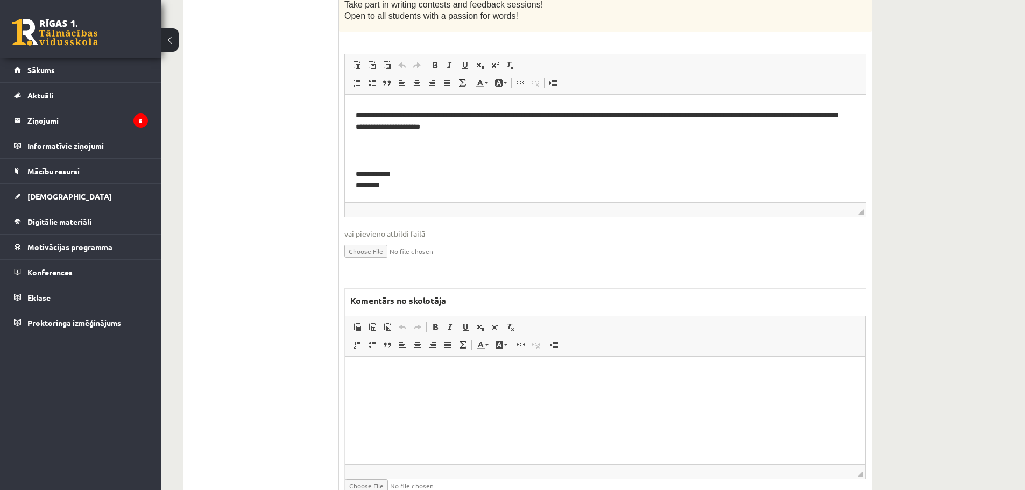
click at [386, 390] on html at bounding box center [605, 373] width 520 height 33
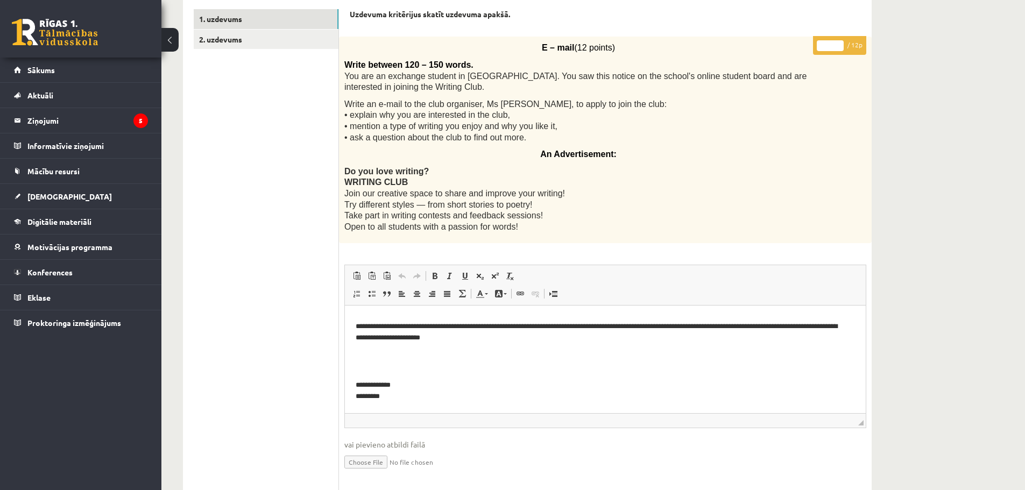
scroll to position [0, 0]
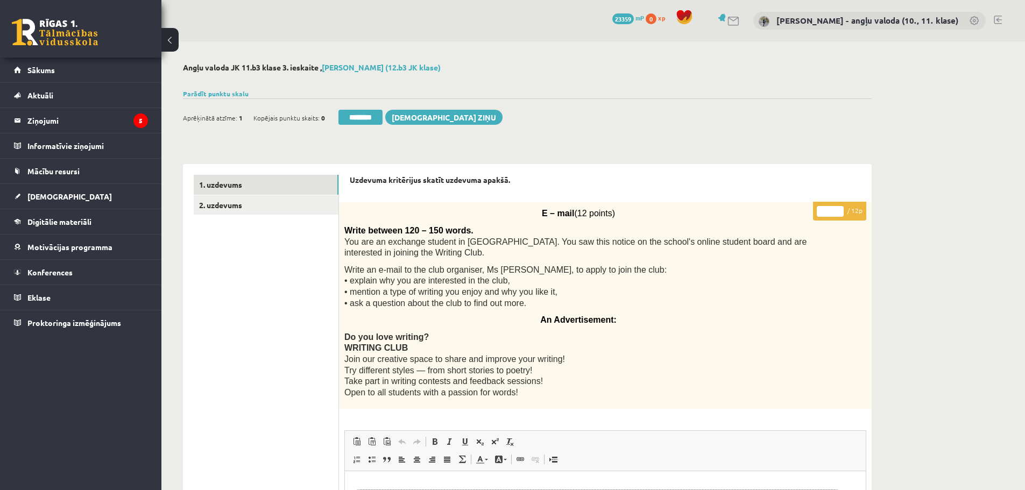
click at [838, 210] on input "*" at bounding box center [830, 211] width 27 height 11
click at [839, 209] on input "*" at bounding box center [830, 211] width 27 height 11
type input "**"
click at [839, 209] on input "**" at bounding box center [830, 211] width 27 height 11
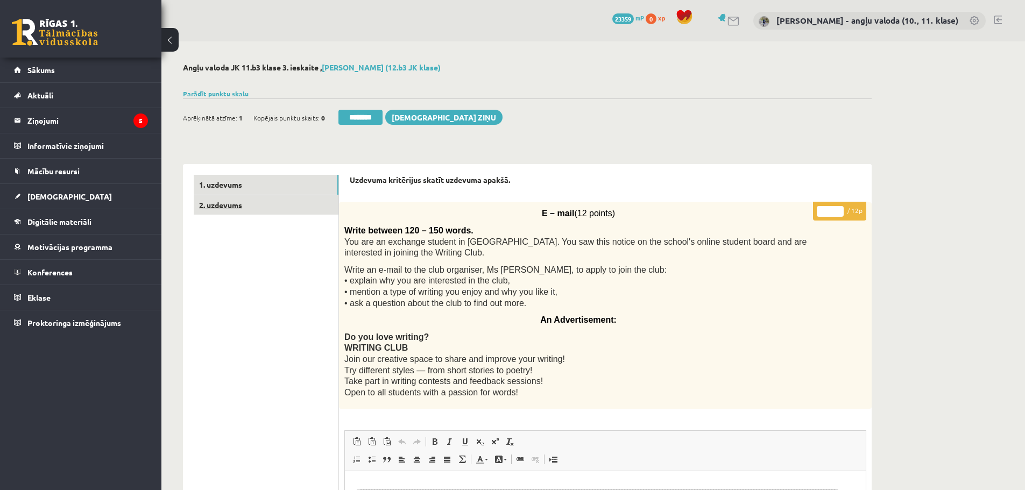
click at [222, 199] on link "2. uzdevums" at bounding box center [266, 205] width 145 height 20
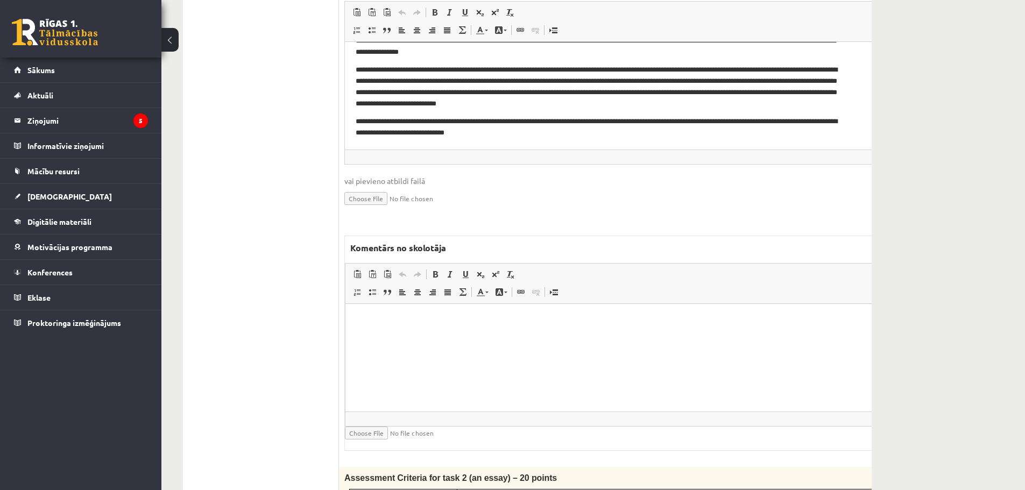
scroll to position [592, 0]
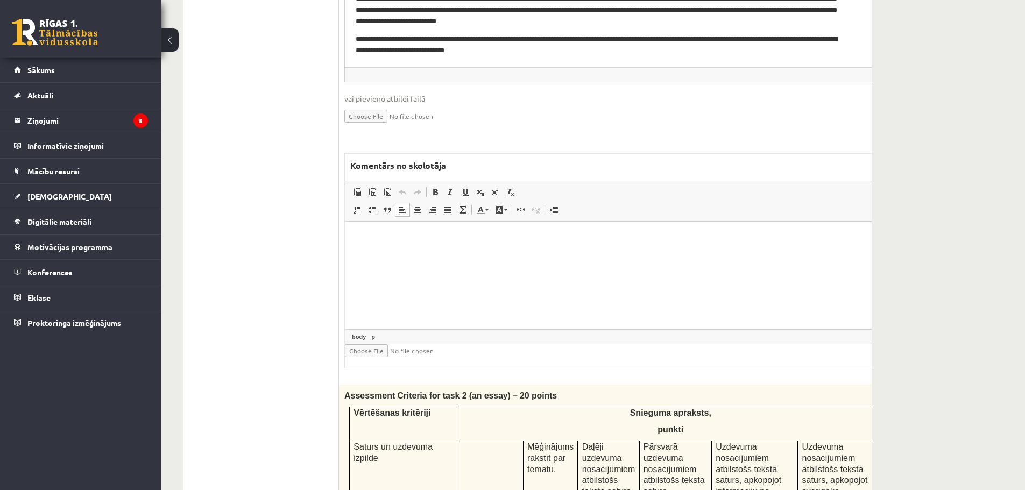
click at [391, 250] on html at bounding box center [641, 237] width 592 height 33
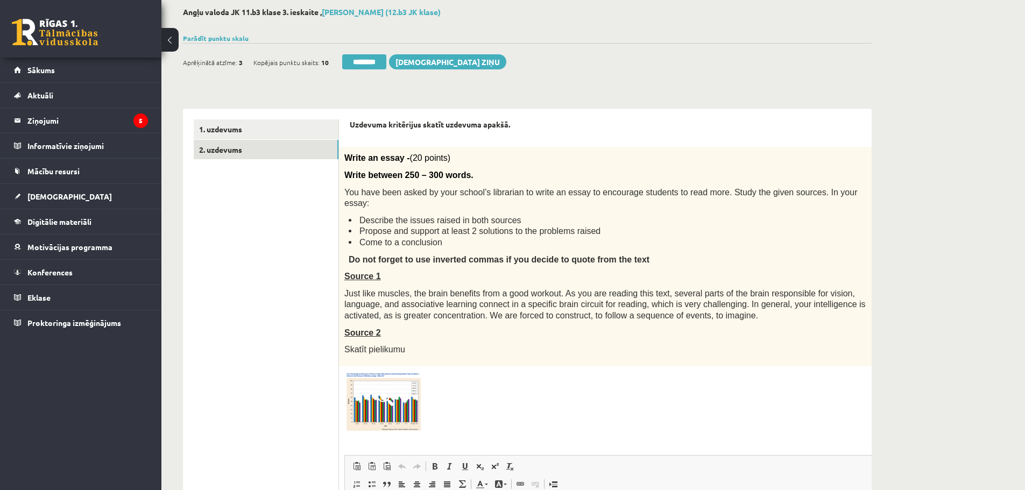
scroll to position [0, 0]
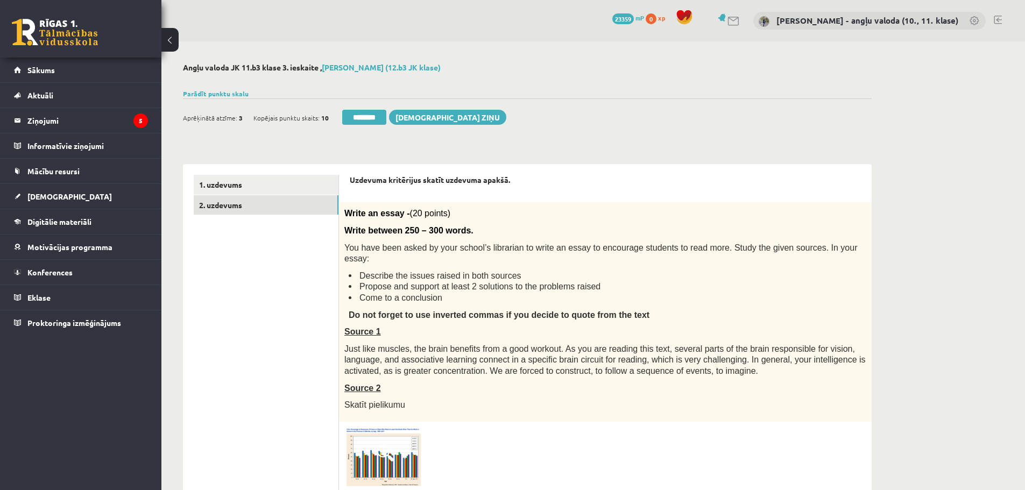
click at [889, 209] on input "**" at bounding box center [902, 211] width 27 height 11
type input "**"
click at [889, 209] on input "**" at bounding box center [902, 211] width 27 height 11
click at [236, 182] on link "1. uzdevums" at bounding box center [266, 185] width 145 height 20
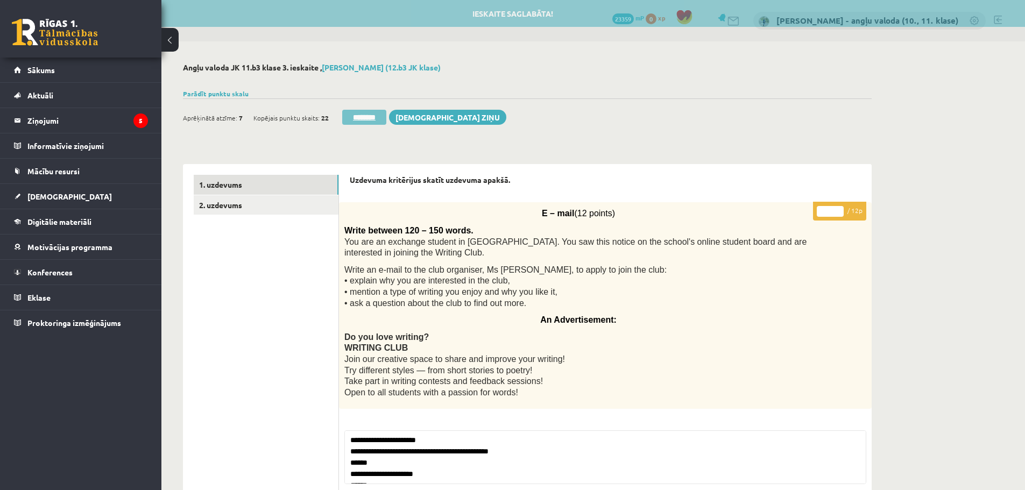
click at [363, 112] on input "********" at bounding box center [364, 117] width 44 height 15
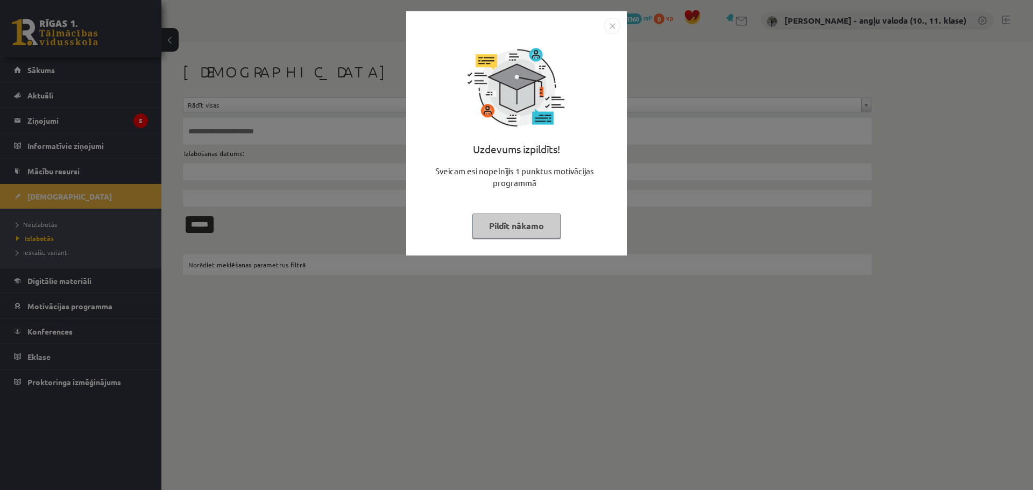
click at [610, 23] on img "Close" at bounding box center [612, 26] width 16 height 16
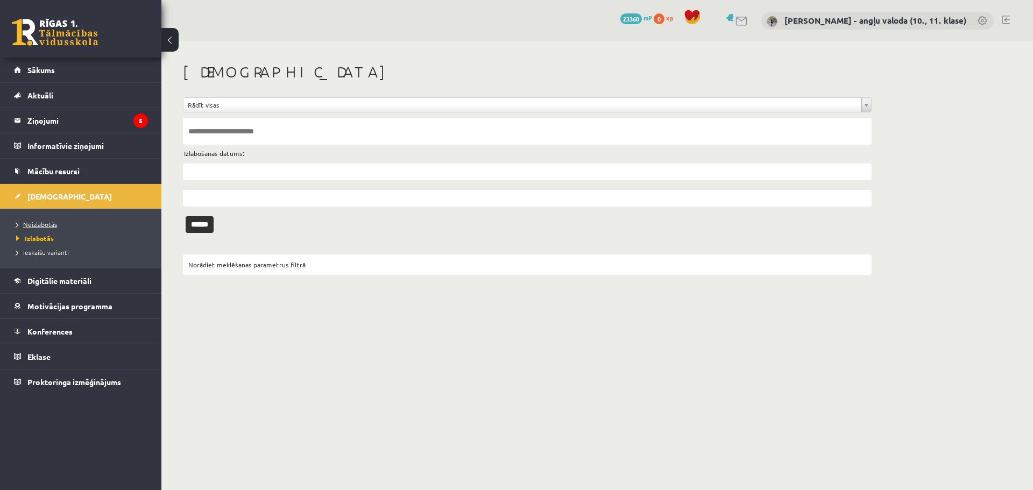
click at [36, 222] on span "Neizlabotās" at bounding box center [36, 224] width 41 height 9
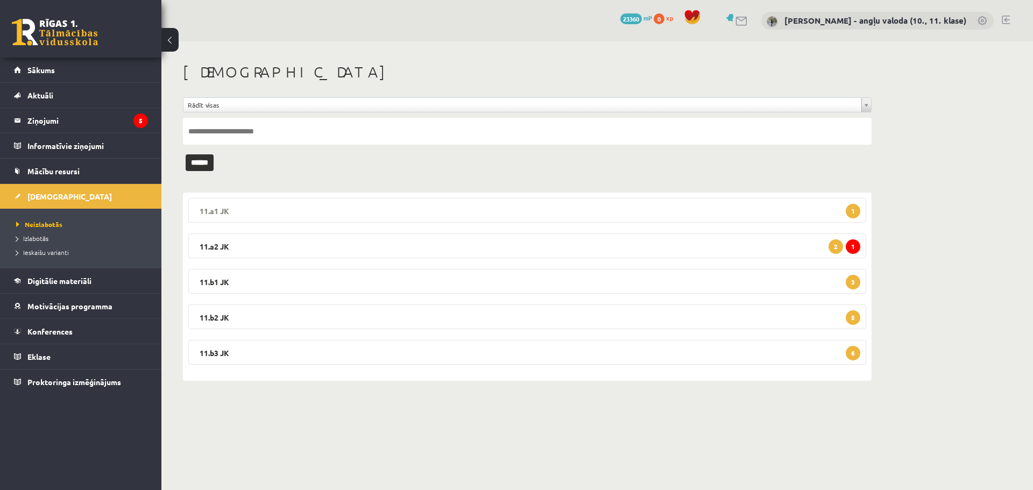
click at [203, 206] on legend "11.a1 JK 1" at bounding box center [527, 210] width 678 height 25
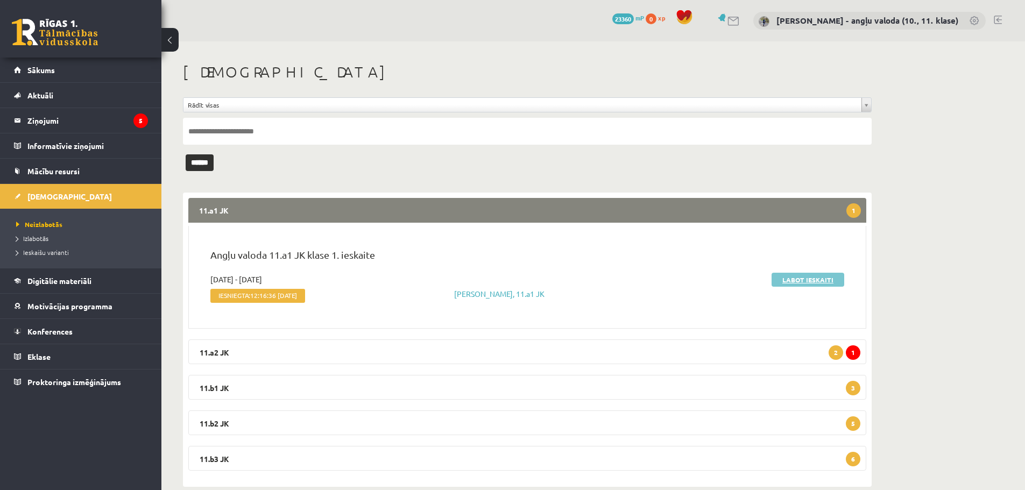
click at [809, 280] on link "Labot ieskaiti" at bounding box center [807, 280] width 73 height 14
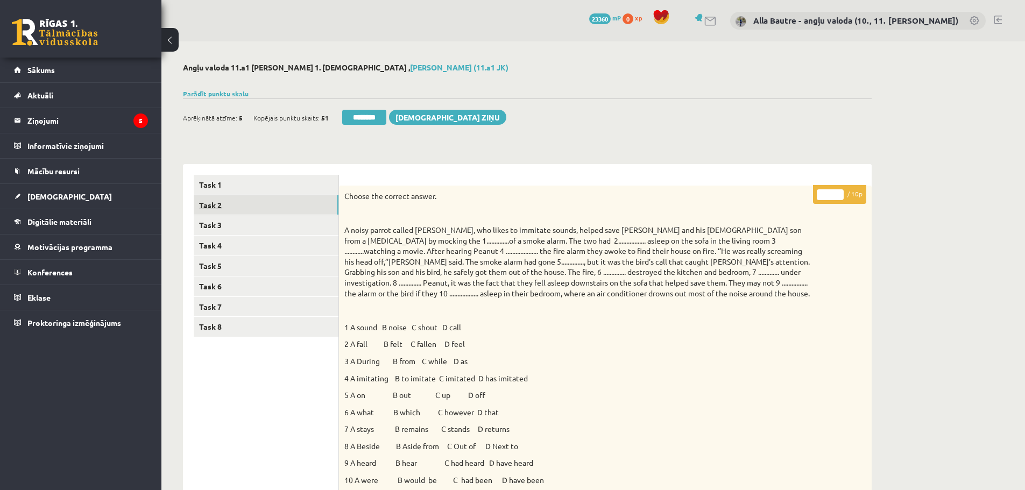
click at [206, 199] on link "Task 2" at bounding box center [266, 205] width 145 height 20
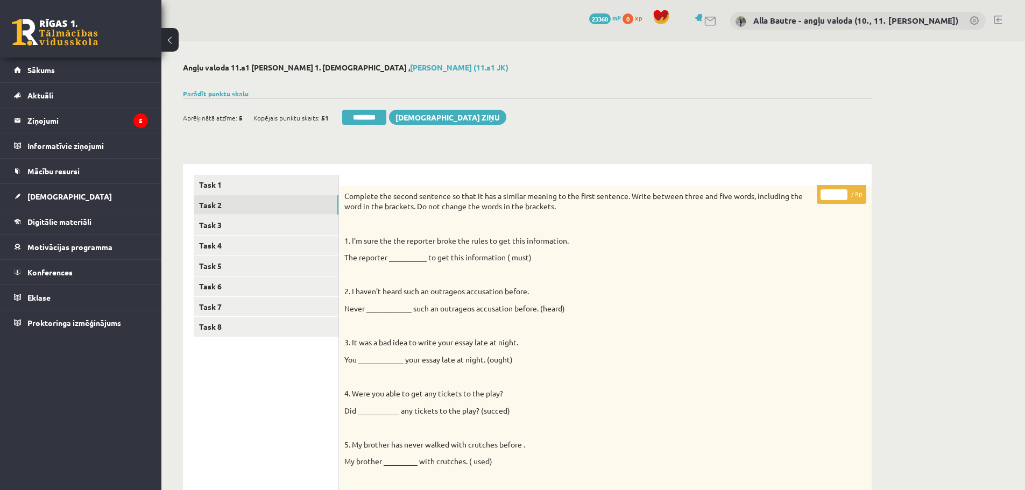
type input "*"
click at [840, 191] on input "*" at bounding box center [833, 194] width 27 height 11
click at [207, 243] on link "Task 4" at bounding box center [266, 246] width 145 height 20
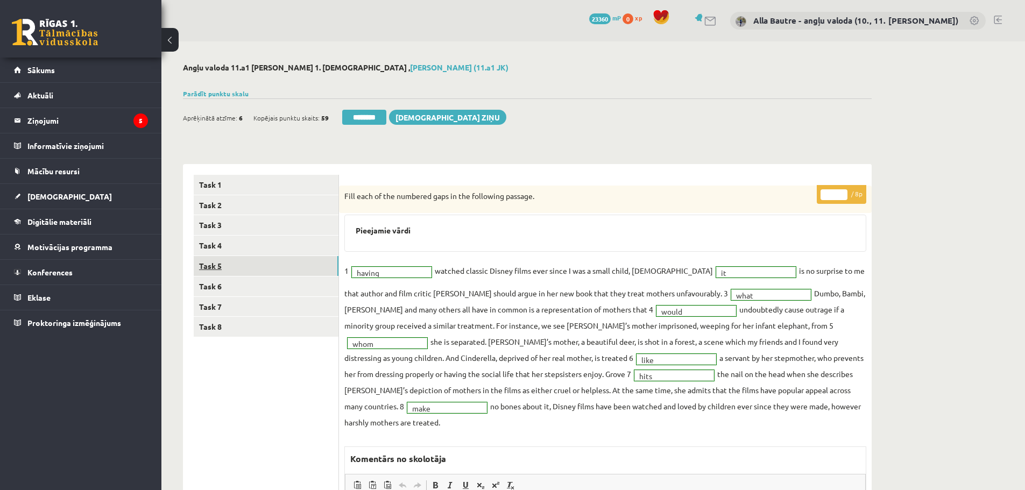
click at [221, 265] on link "Task 5" at bounding box center [266, 266] width 145 height 20
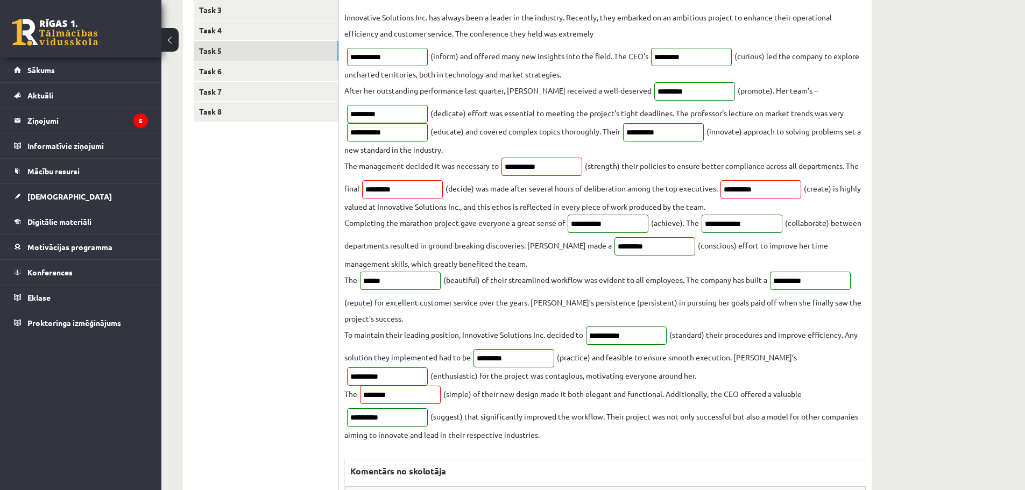
scroll to position [54, 0]
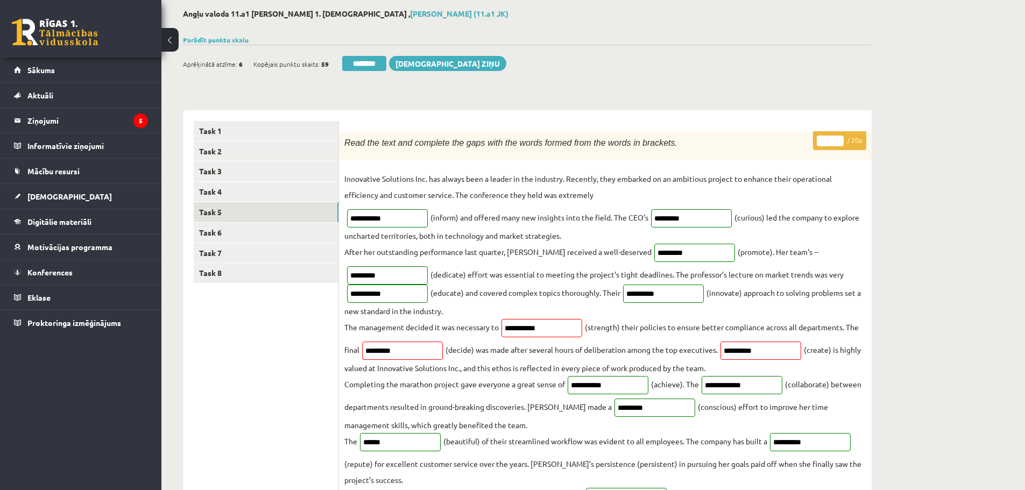
type input "**"
click at [839, 137] on input "**" at bounding box center [830, 141] width 27 height 11
click at [256, 230] on link "Task 6" at bounding box center [266, 233] width 145 height 20
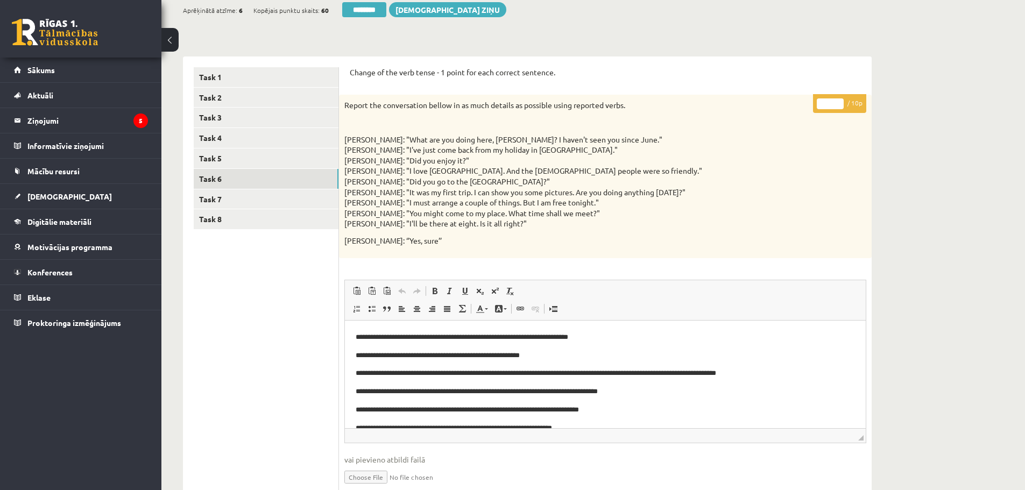
scroll to position [89, 0]
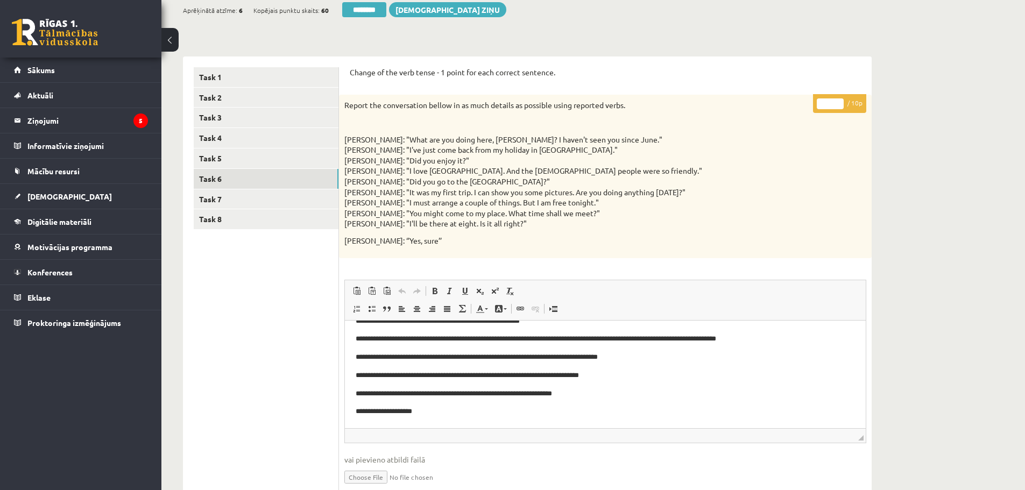
type input "**"
click at [838, 99] on input "**" at bounding box center [830, 103] width 27 height 11
click at [213, 216] on link "Task 8" at bounding box center [266, 219] width 145 height 20
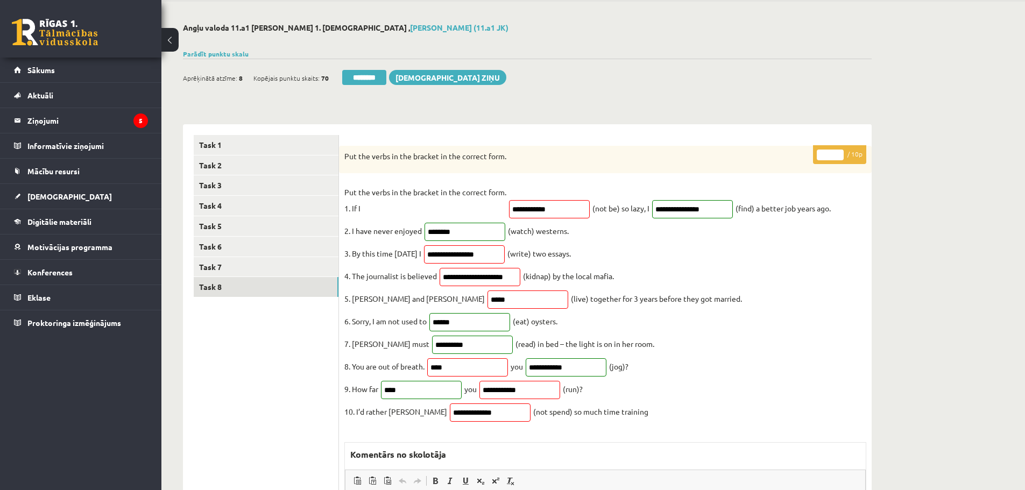
scroll to position [0, 0]
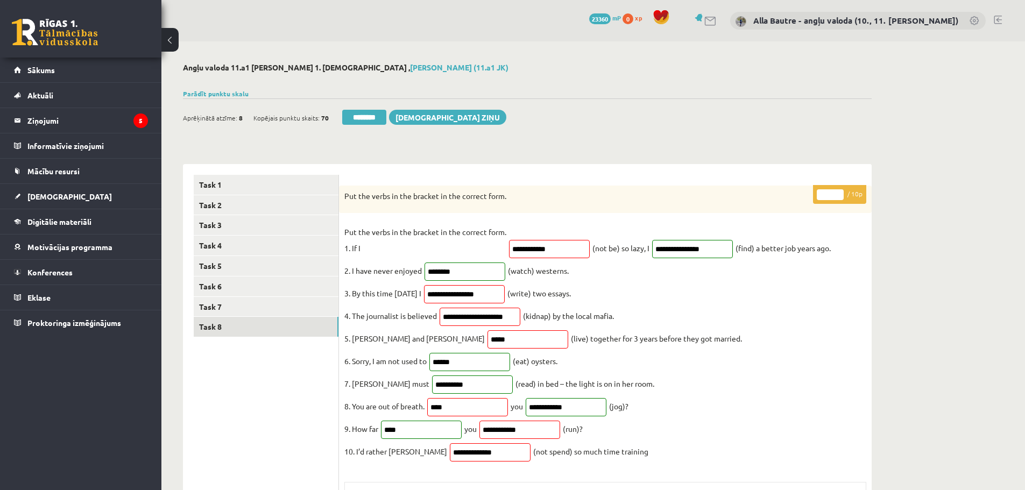
click at [840, 194] on input "*" at bounding box center [830, 194] width 27 height 11
type input "*"
click at [840, 194] on input "*" at bounding box center [830, 194] width 27 height 11
click at [213, 282] on link "Task 6" at bounding box center [266, 287] width 145 height 20
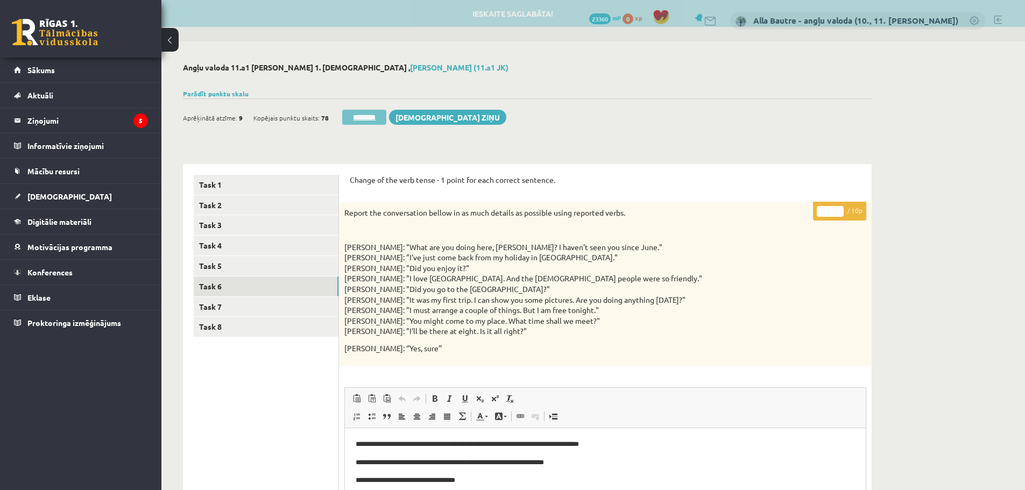
click at [367, 116] on input "********" at bounding box center [364, 117] width 44 height 15
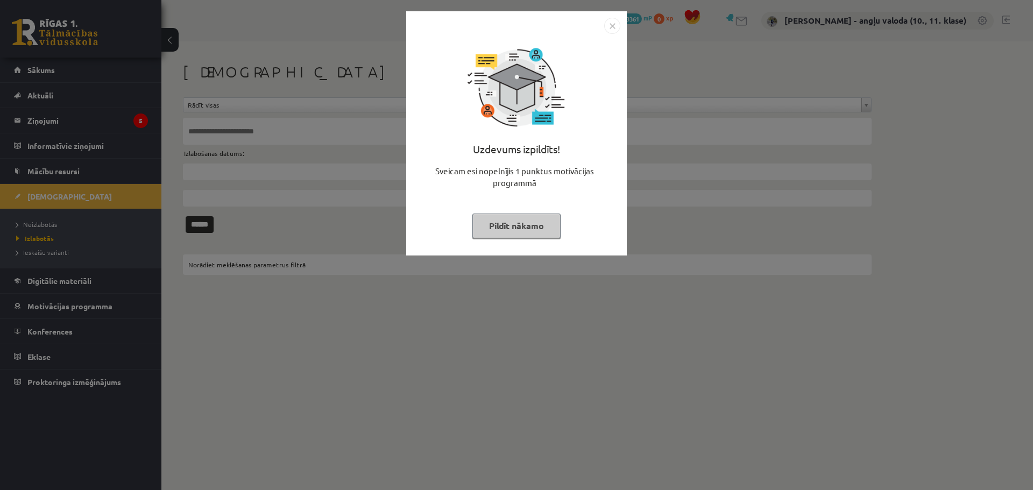
click at [611, 27] on img "Close" at bounding box center [612, 26] width 16 height 16
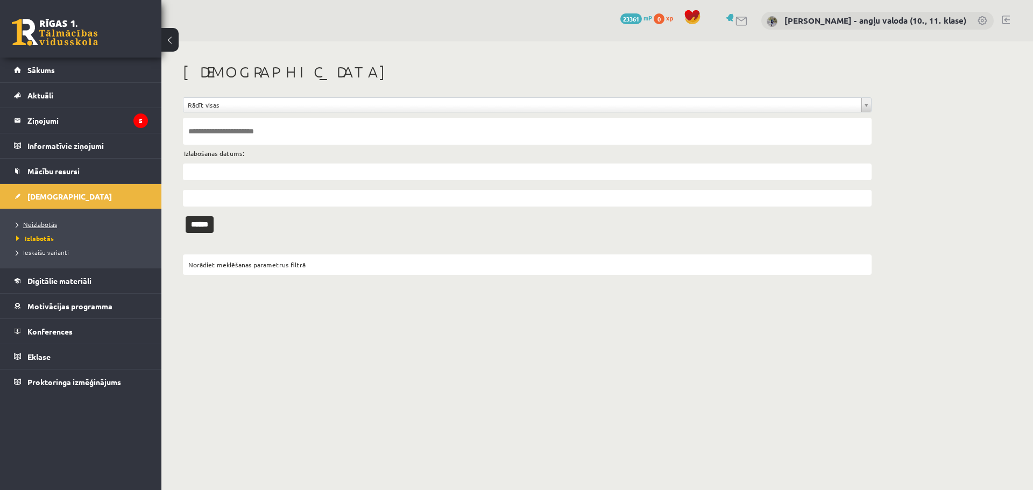
click at [47, 223] on span "Neizlabotās" at bounding box center [36, 224] width 41 height 9
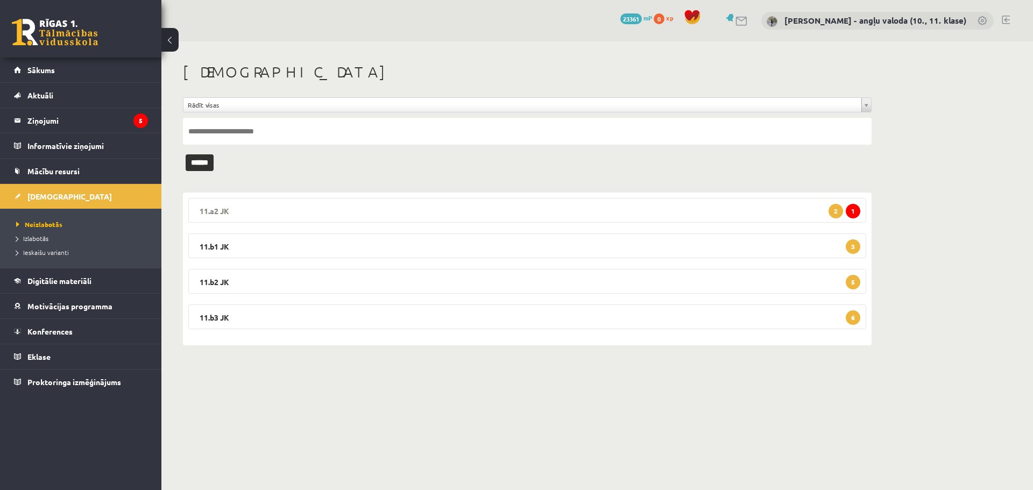
click at [217, 207] on legend "11.a2 JK 1 2" at bounding box center [527, 210] width 678 height 25
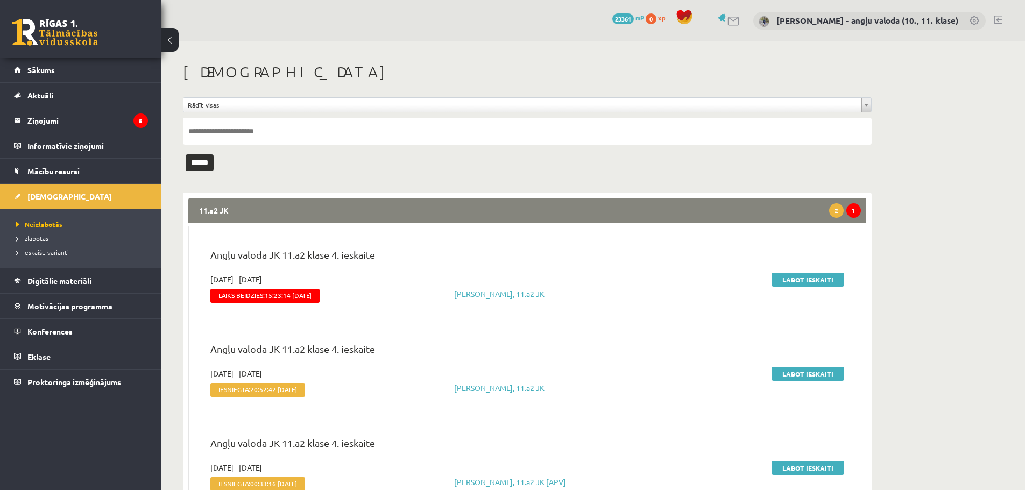
scroll to position [54, 0]
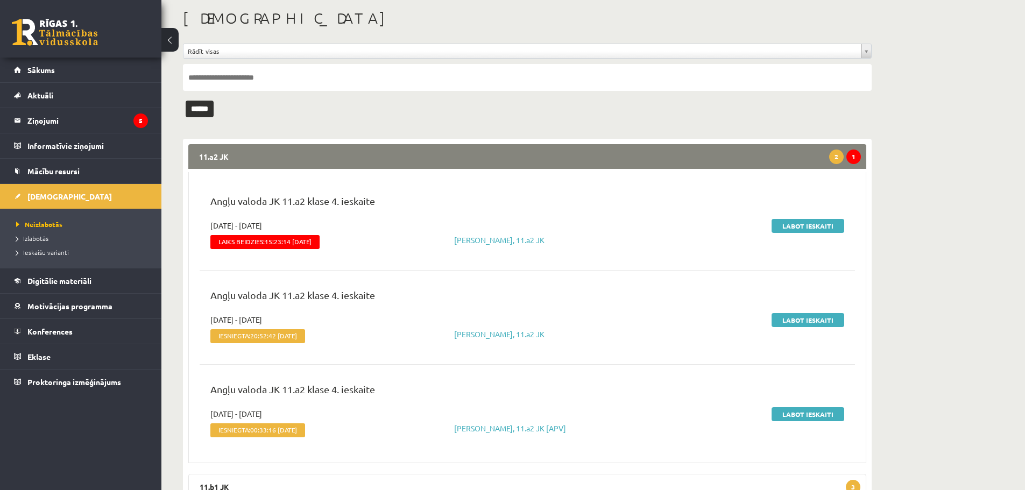
click at [221, 150] on legend "11.a2 JK 1 2" at bounding box center [527, 156] width 678 height 25
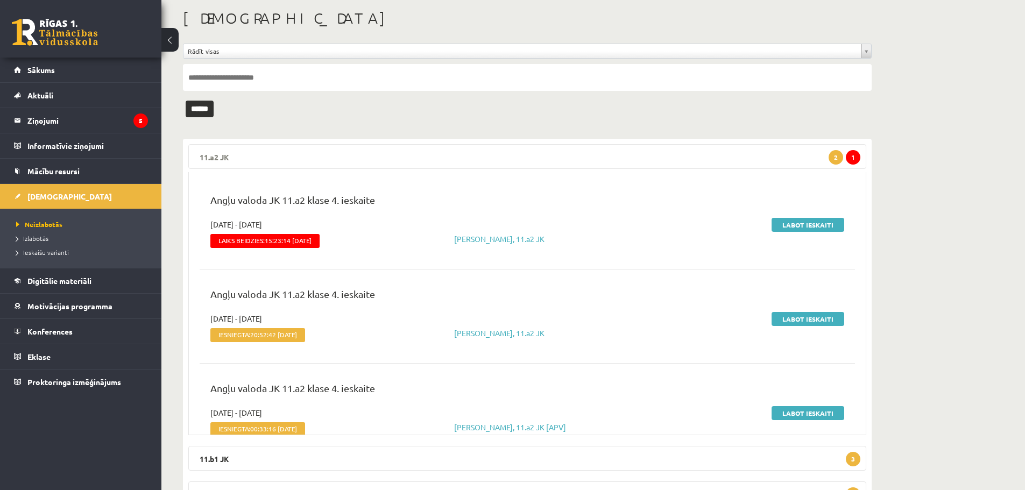
scroll to position [0, 0]
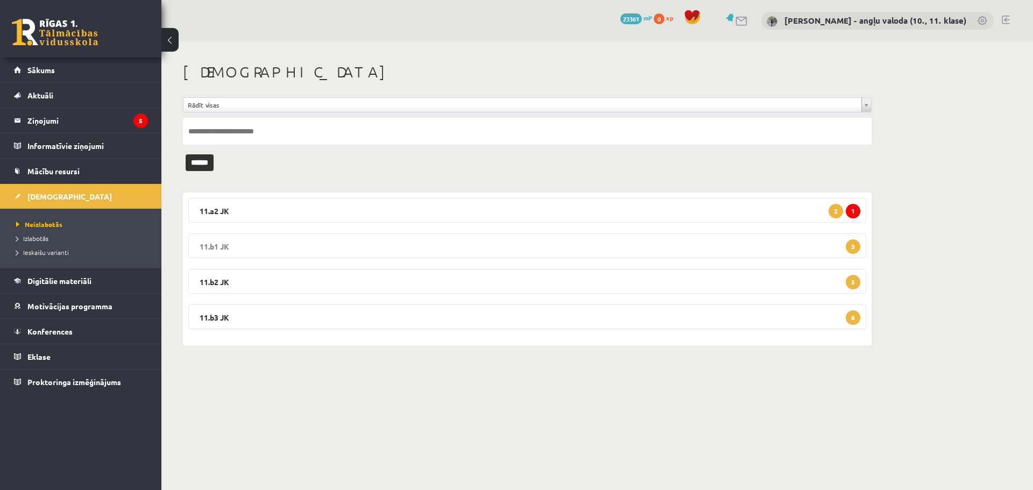
click at [217, 244] on legend "11.b1 JK 3" at bounding box center [527, 245] width 678 height 25
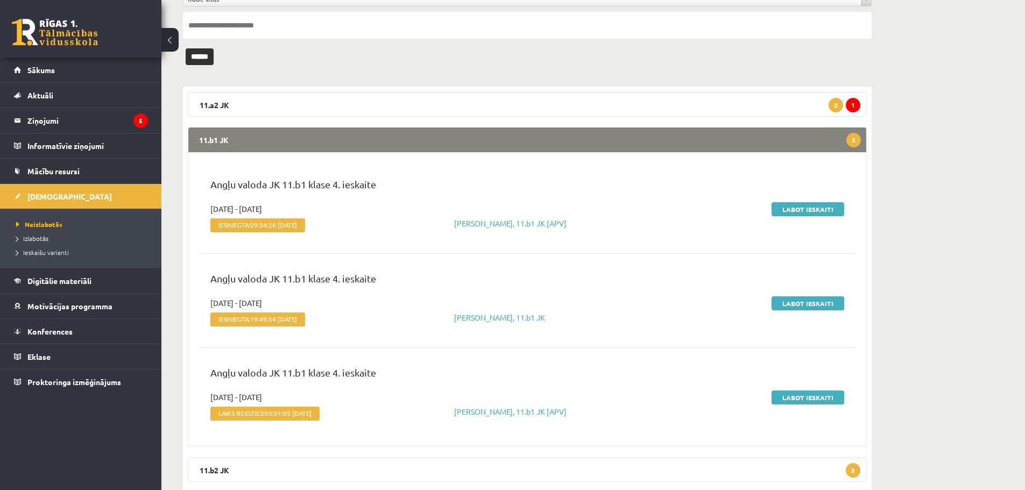
scroll to position [108, 0]
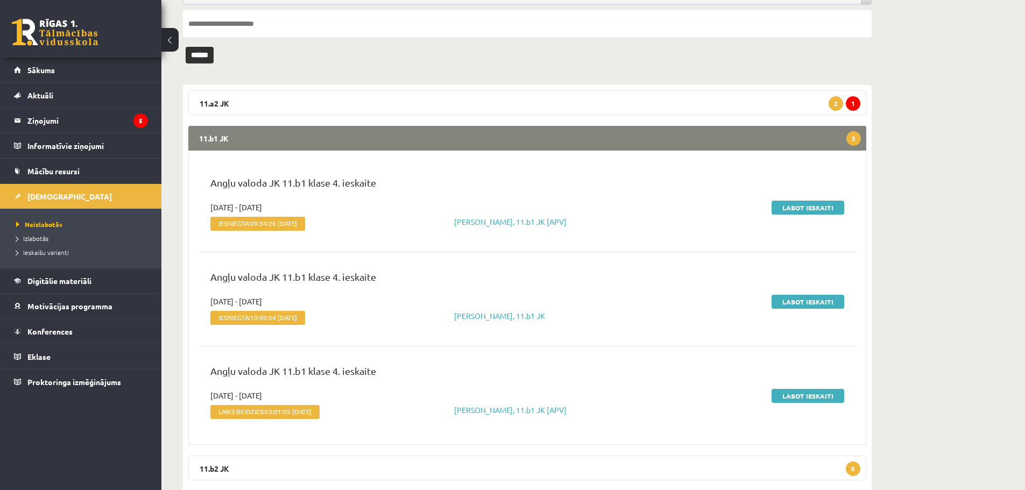
click at [218, 134] on legend "11.b1 JK 3" at bounding box center [527, 138] width 678 height 25
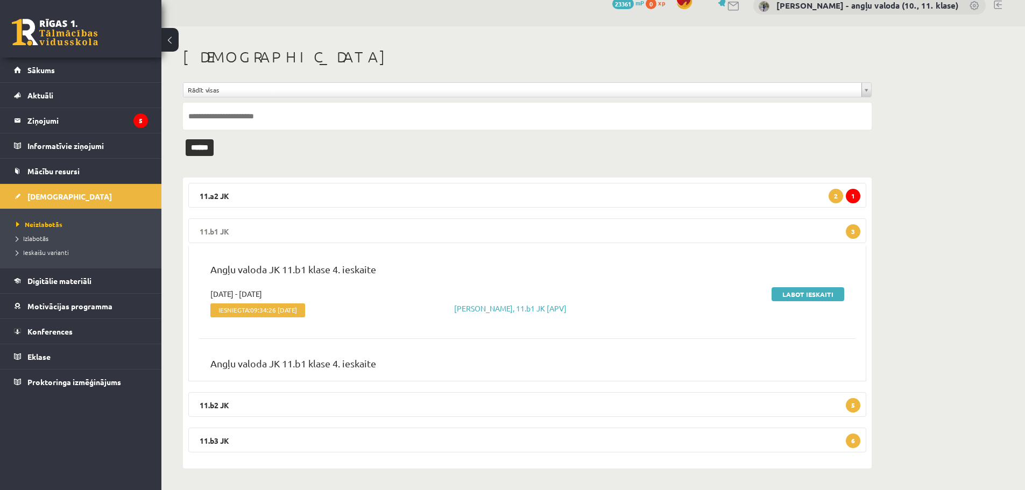
scroll to position [0, 0]
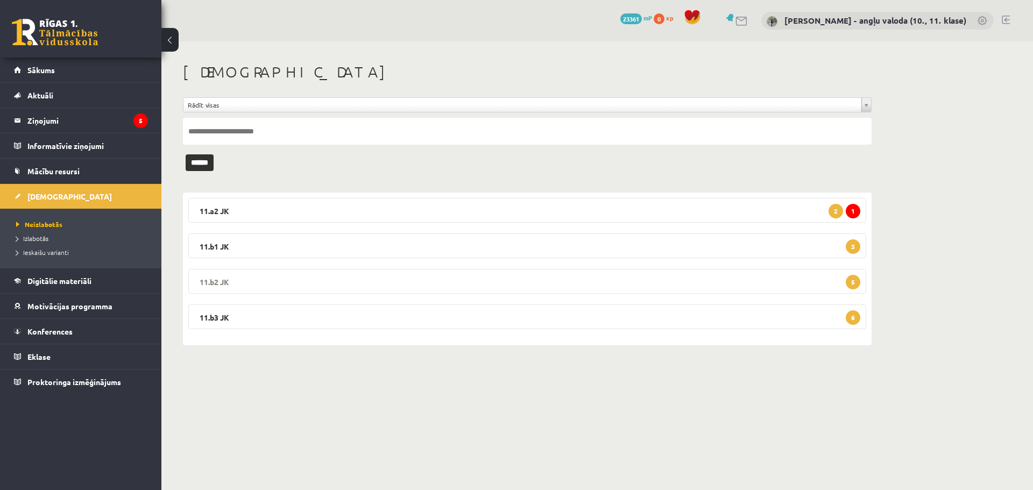
click at [217, 284] on legend "11.b2 JK 5" at bounding box center [527, 281] width 678 height 25
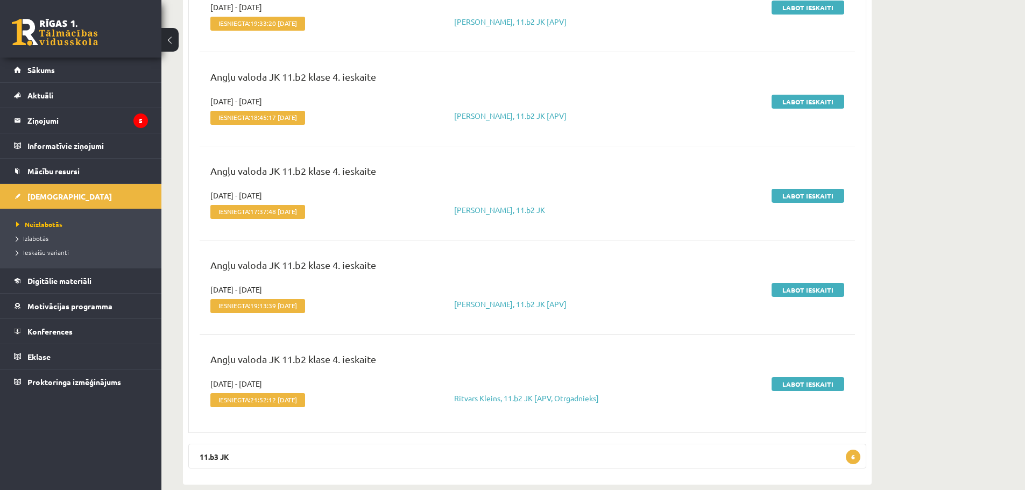
scroll to position [359, 0]
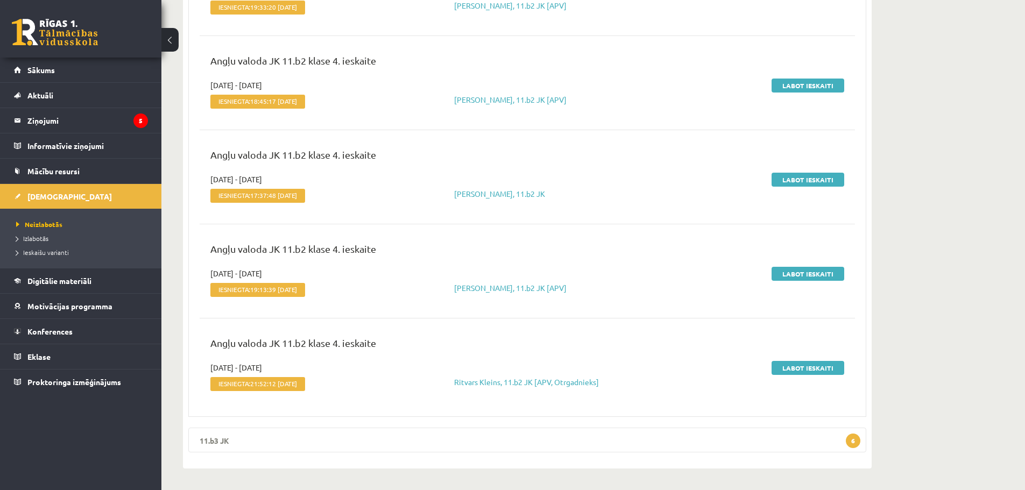
click at [213, 440] on legend "11.b3 JK 6" at bounding box center [527, 440] width 678 height 25
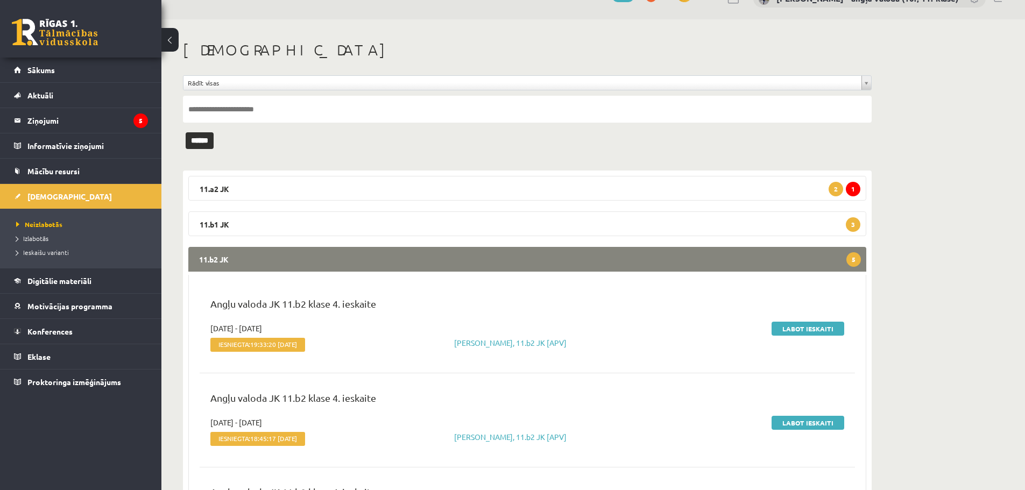
scroll to position [22, 0]
click at [222, 257] on legend "11.b2 JK 5" at bounding box center [527, 259] width 678 height 25
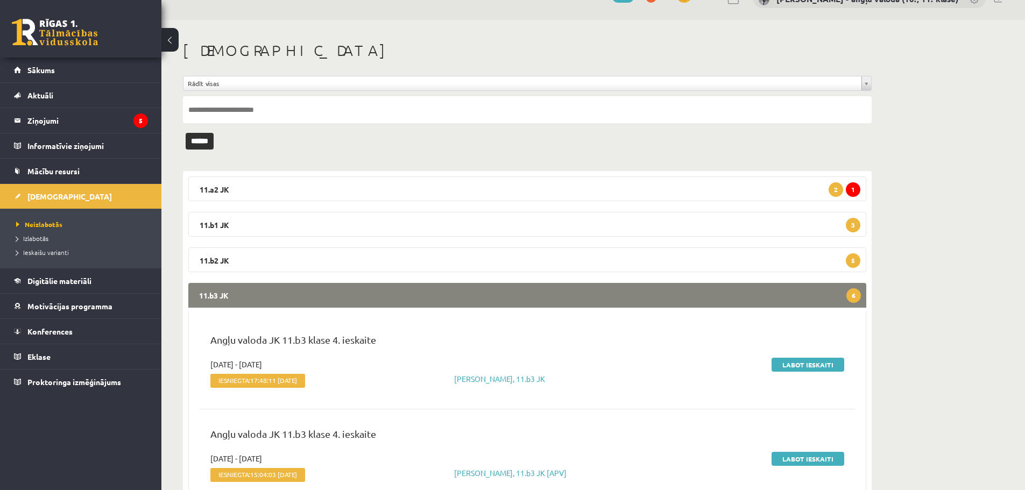
click at [202, 290] on legend "11.b3 JK 6" at bounding box center [527, 295] width 678 height 25
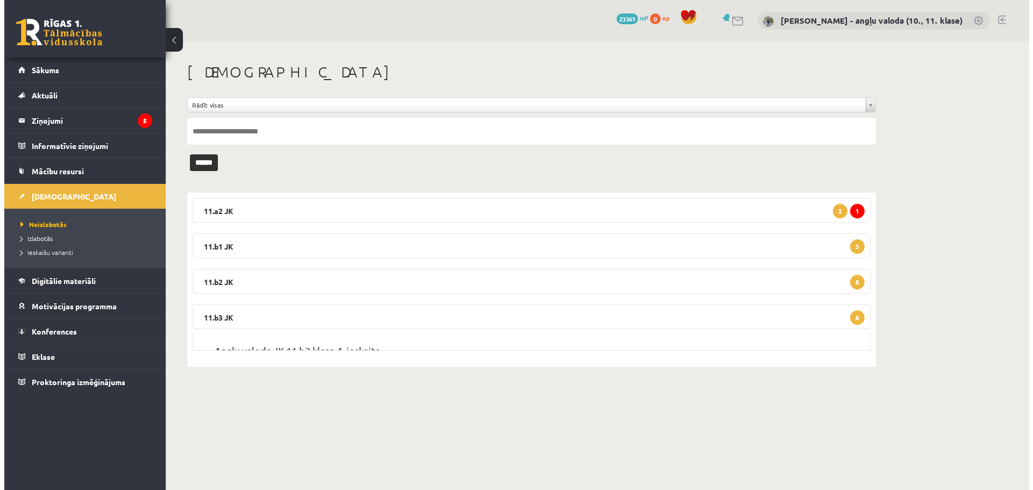
scroll to position [0, 0]
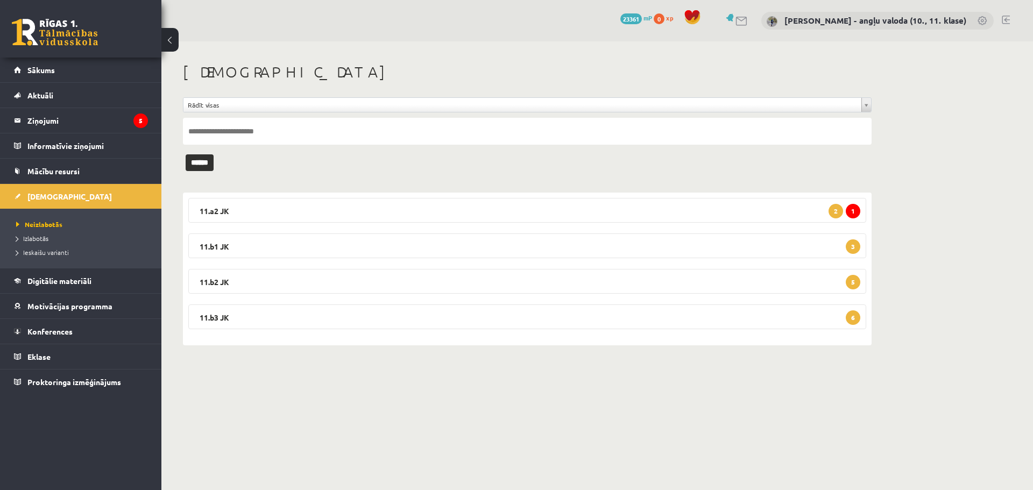
click at [1008, 19] on link at bounding box center [1006, 20] width 8 height 9
